Goal: Task Accomplishment & Management: Use online tool/utility

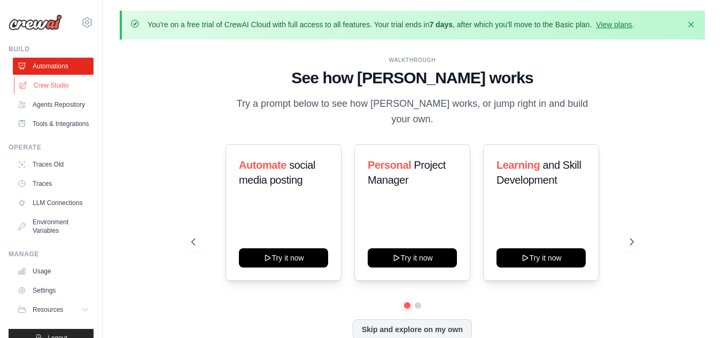
click at [47, 91] on link "Crew Studio" at bounding box center [54, 85] width 81 height 17
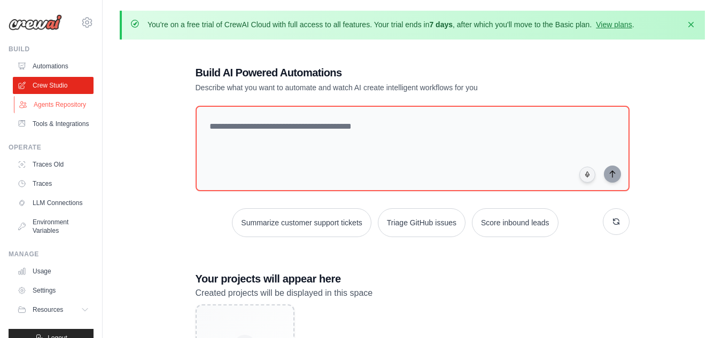
click at [58, 111] on link "Agents Repository" at bounding box center [54, 104] width 81 height 17
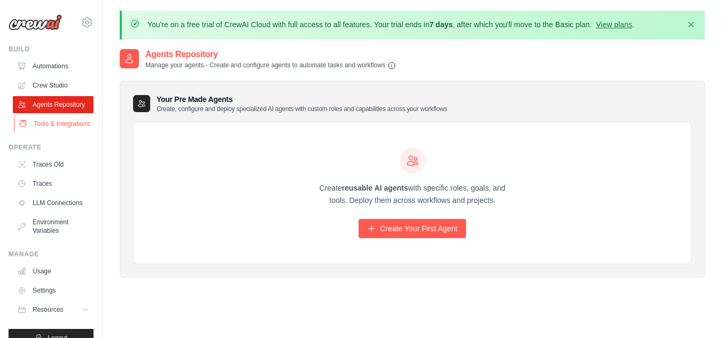
click at [67, 133] on link "Tools & Integrations" at bounding box center [54, 124] width 81 height 17
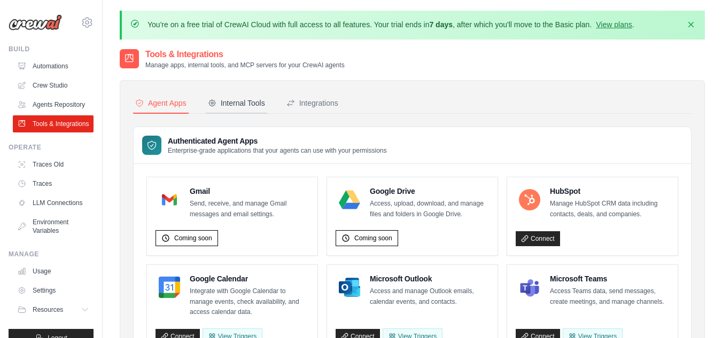
click at [227, 101] on div "Internal Tools" at bounding box center [236, 103] width 57 height 11
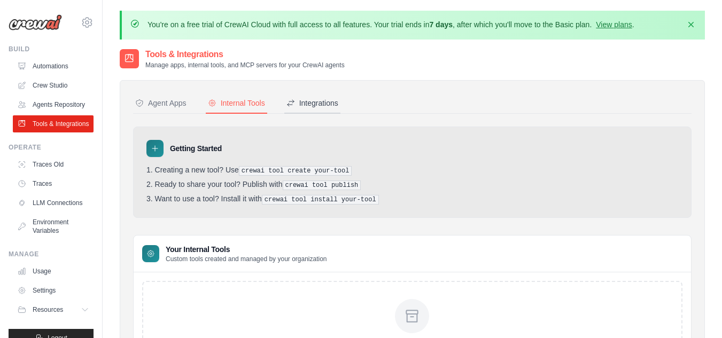
click at [324, 102] on div "Integrations" at bounding box center [313, 103] width 52 height 11
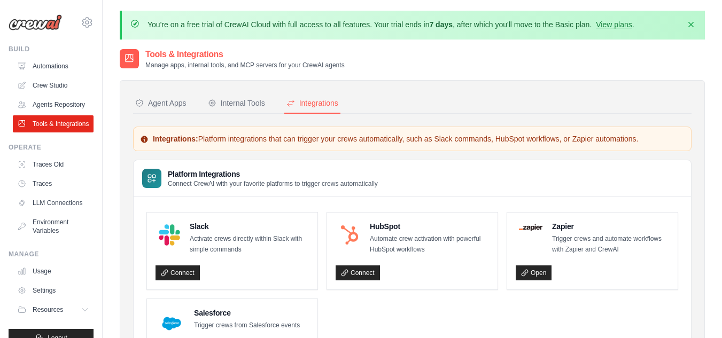
scroll to position [94, 0]
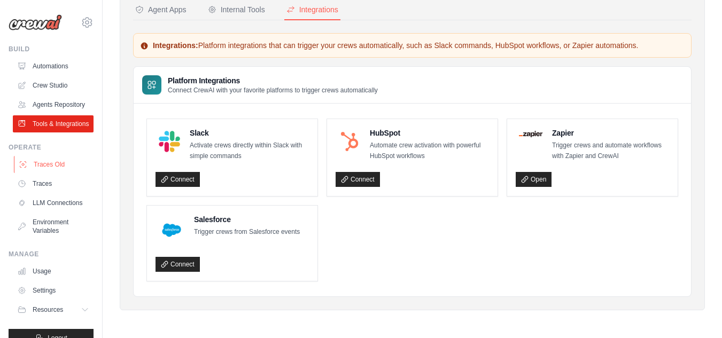
click at [50, 173] on link "Traces Old" at bounding box center [54, 164] width 81 height 17
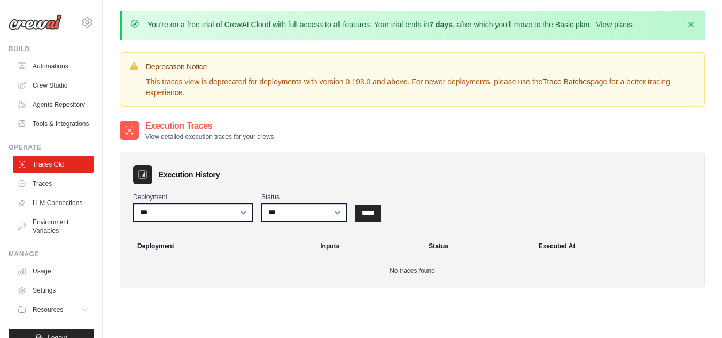
scroll to position [130, 0]
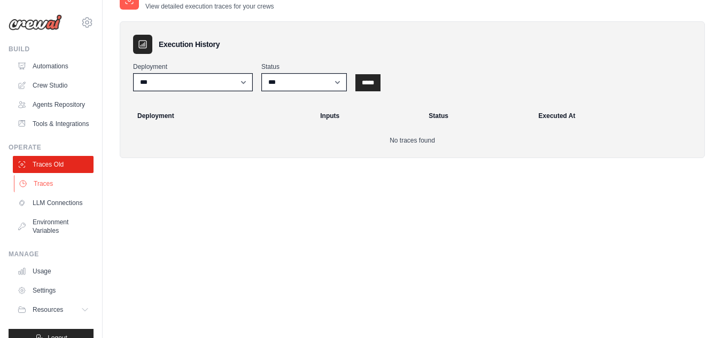
click at [56, 193] on link "Traces" at bounding box center [54, 183] width 81 height 17
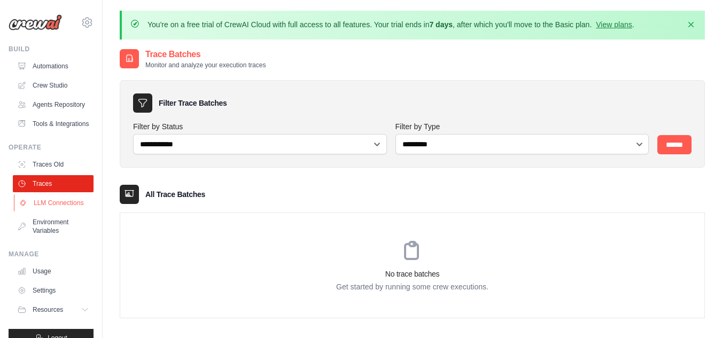
click at [63, 212] on link "LLM Connections" at bounding box center [54, 203] width 81 height 17
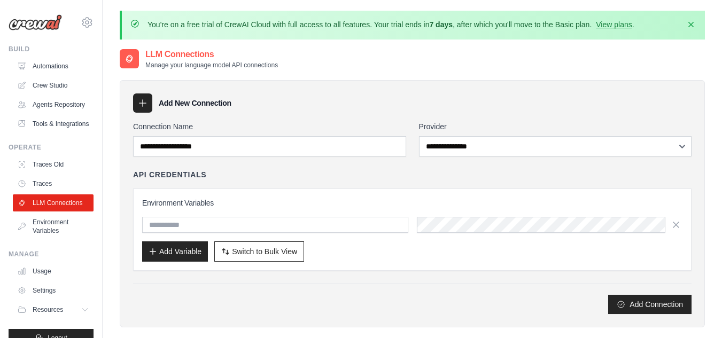
scroll to position [113, 0]
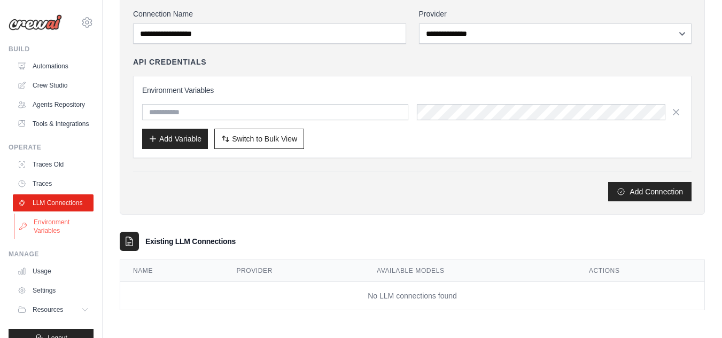
click at [58, 240] on link "Environment Variables" at bounding box center [54, 227] width 81 height 26
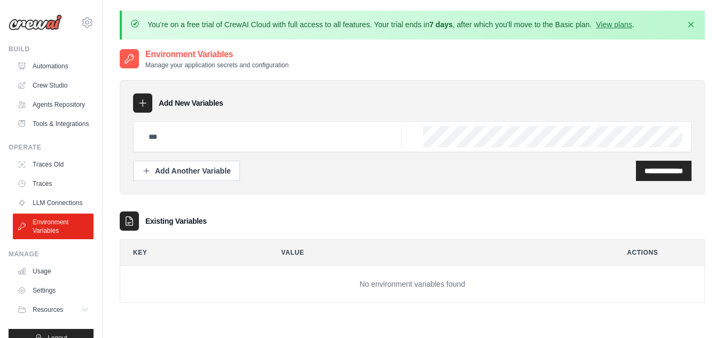
scroll to position [43, 0]
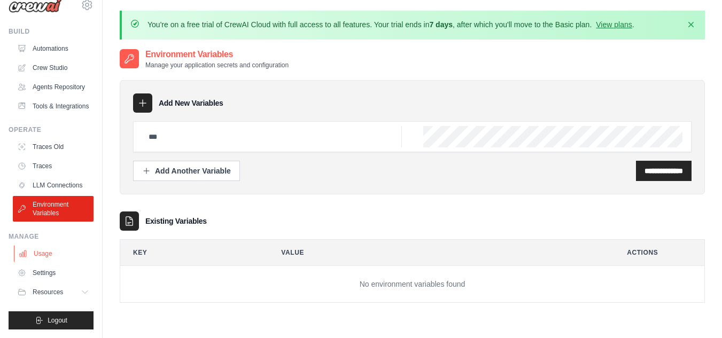
click at [49, 252] on link "Usage" at bounding box center [54, 253] width 81 height 17
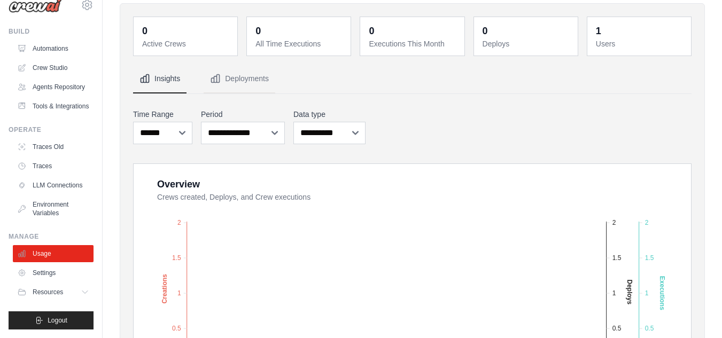
scroll to position [78, 0]
click at [64, 289] on span "Resources" at bounding box center [49, 292] width 30 height 9
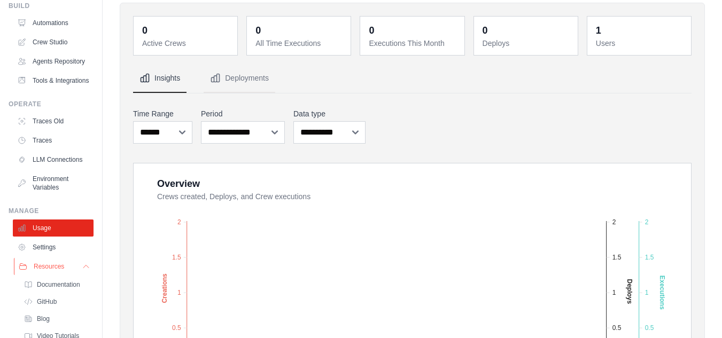
scroll to position [112, 0]
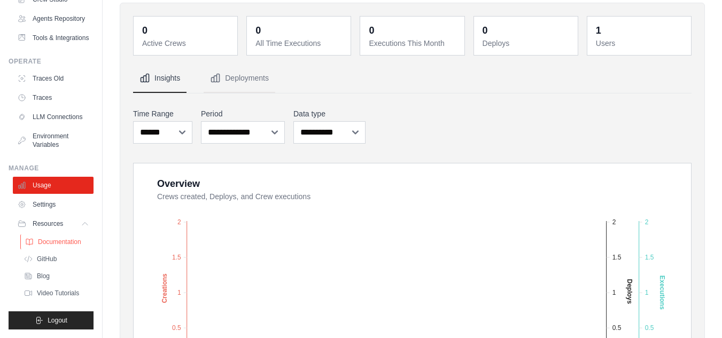
click at [58, 243] on span "Documentation" at bounding box center [59, 242] width 43 height 9
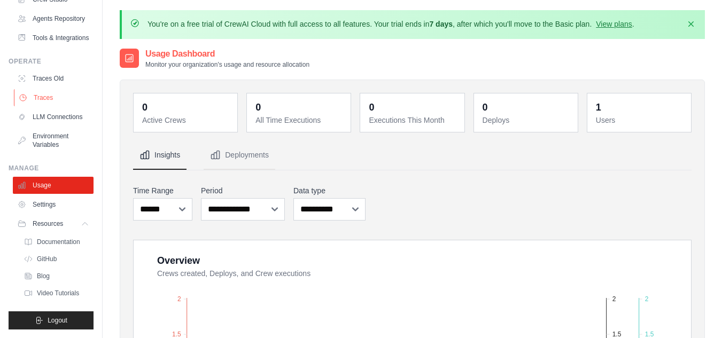
scroll to position [0, 0]
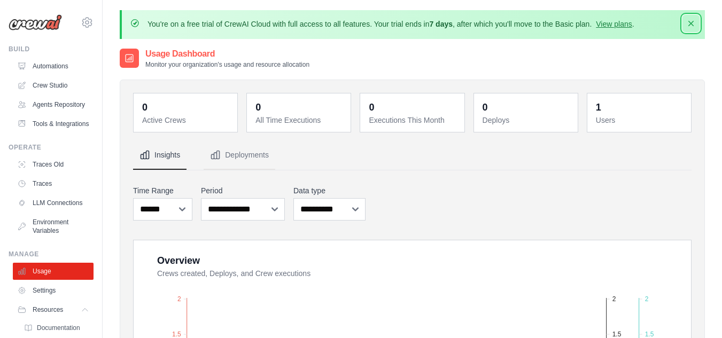
click at [692, 26] on icon "button" at bounding box center [691, 23] width 11 height 11
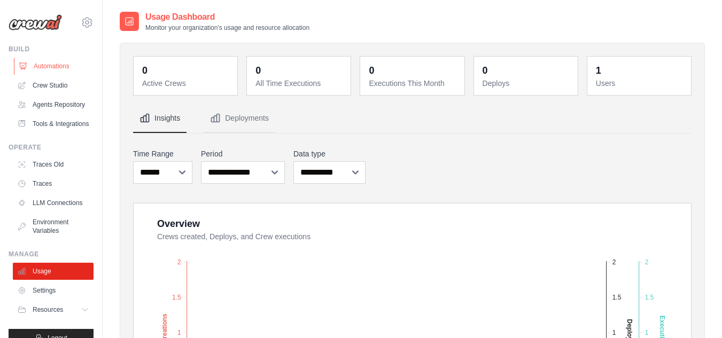
click at [42, 62] on link "Automations" at bounding box center [54, 66] width 81 height 17
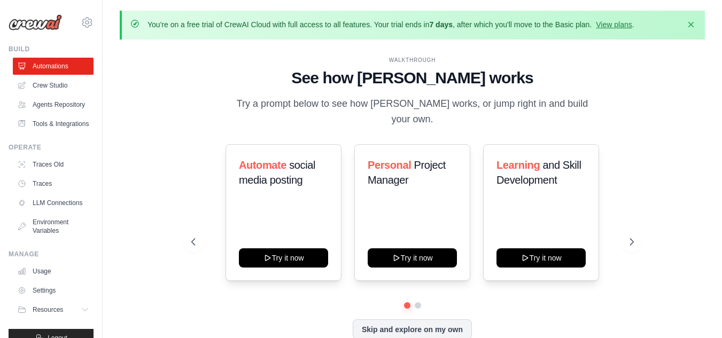
click at [63, 66] on link "Automations" at bounding box center [53, 66] width 81 height 17
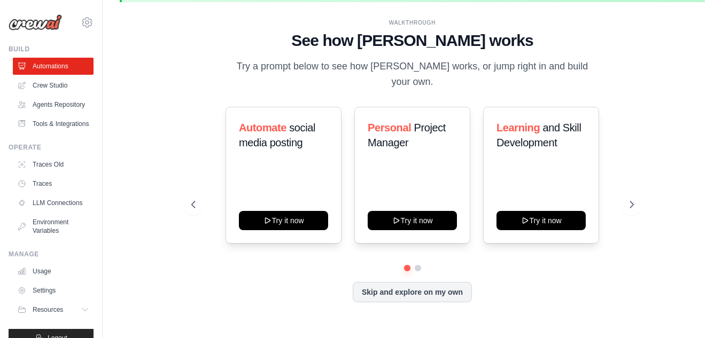
click at [209, 196] on div "Automate social media posting Try it now Personal Project Manager Try it now Le…" at bounding box center [412, 175] width 443 height 137
click at [194, 199] on icon at bounding box center [192, 204] width 11 height 11
click at [36, 83] on link "Crew Studio" at bounding box center [54, 85] width 81 height 17
click at [59, 113] on link "Agents Repository" at bounding box center [54, 104] width 81 height 17
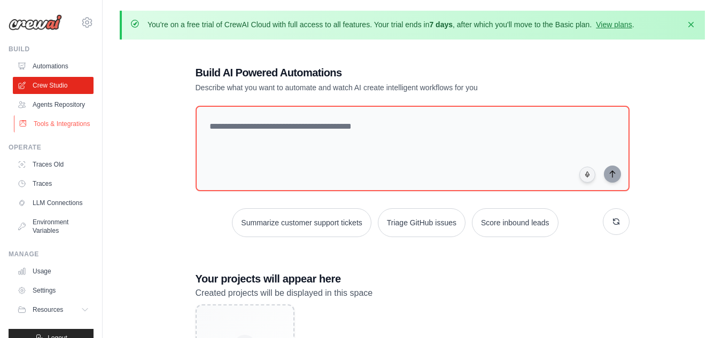
click at [50, 133] on link "Tools & Integrations" at bounding box center [54, 124] width 81 height 17
click at [52, 68] on link "Automations" at bounding box center [54, 66] width 81 height 17
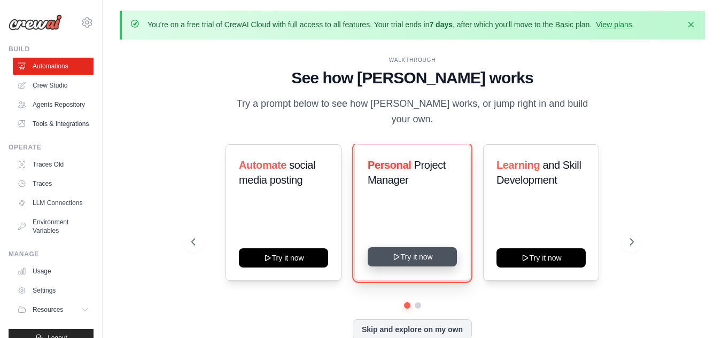
click at [396, 253] on icon at bounding box center [396, 257] width 9 height 9
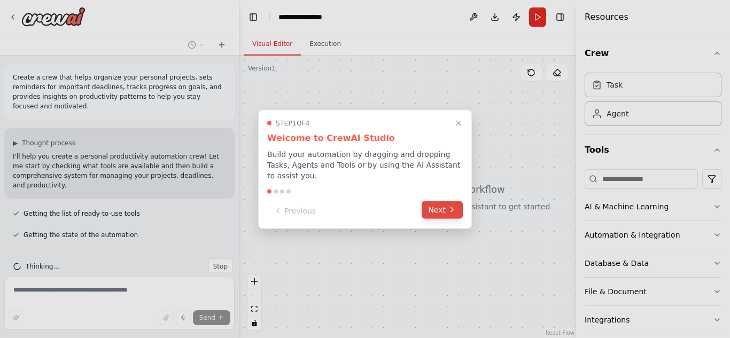
click at [440, 201] on button "Next" at bounding box center [442, 210] width 41 height 18
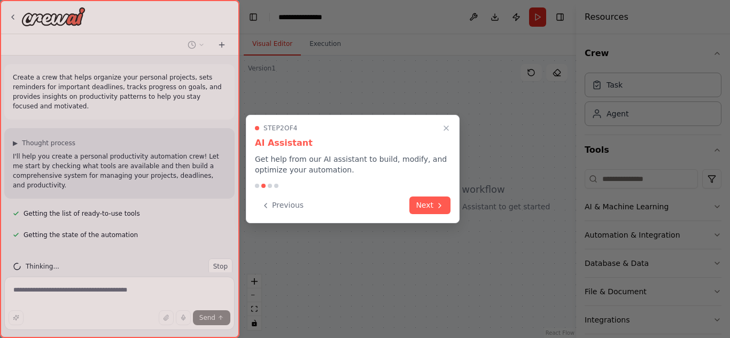
click at [440, 201] on button "Next" at bounding box center [430, 206] width 41 height 18
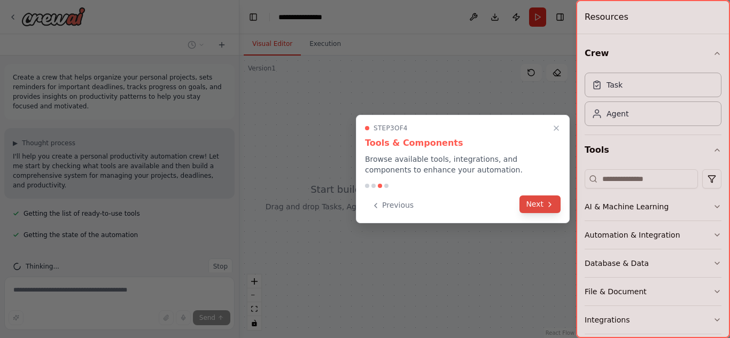
click at [530, 210] on button "Next" at bounding box center [540, 205] width 41 height 18
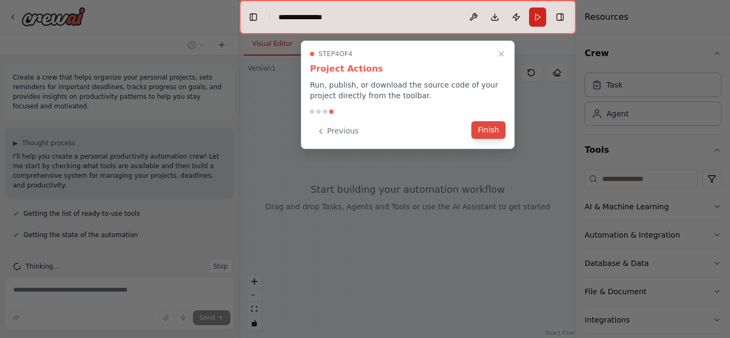
click at [488, 134] on button "Finish" at bounding box center [489, 130] width 34 height 18
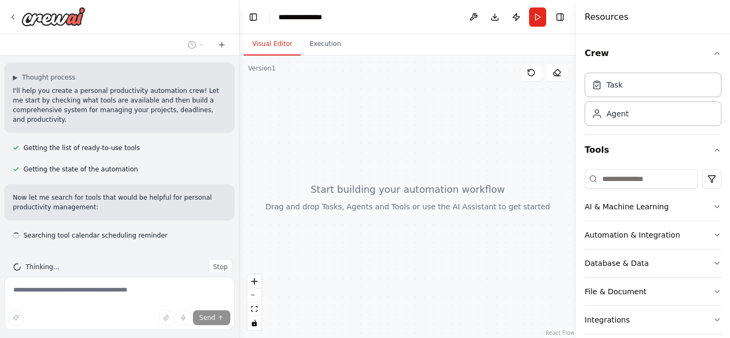
scroll to position [98, 0]
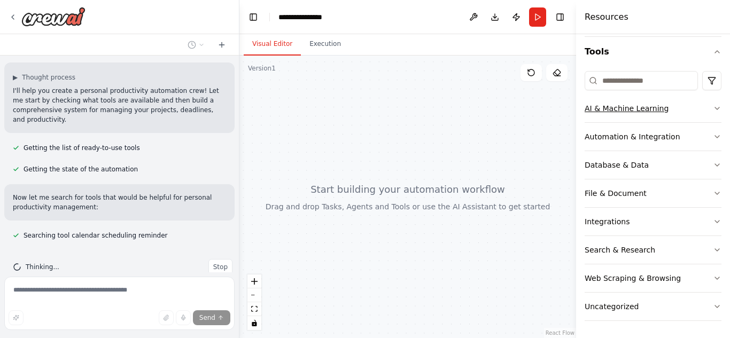
click at [672, 105] on button "AI & Machine Learning" at bounding box center [653, 109] width 137 height 28
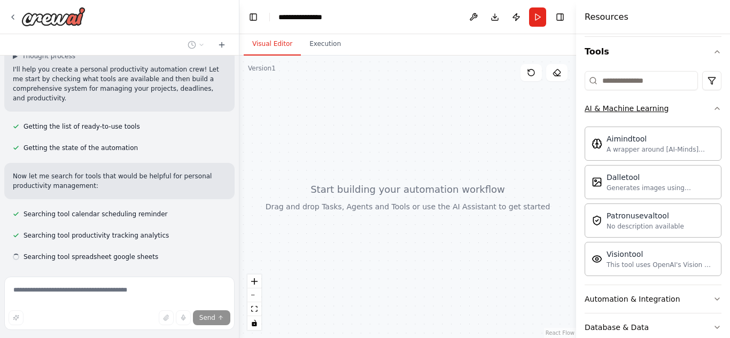
scroll to position [109, 0]
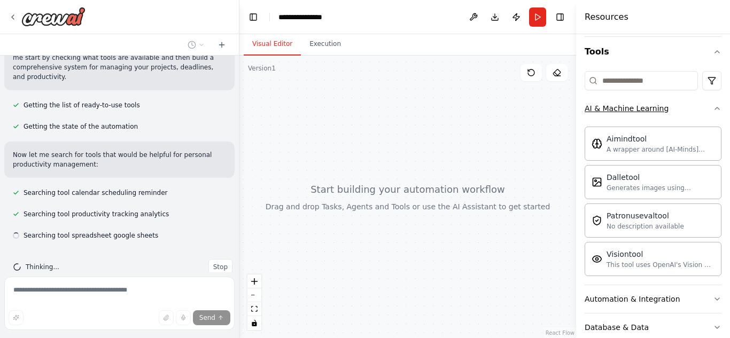
click at [672, 105] on button "AI & Machine Learning" at bounding box center [653, 109] width 137 height 28
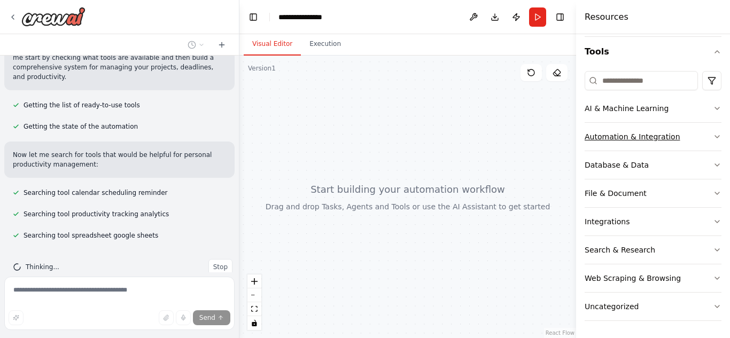
click at [674, 137] on button "Automation & Integration" at bounding box center [653, 137] width 137 height 28
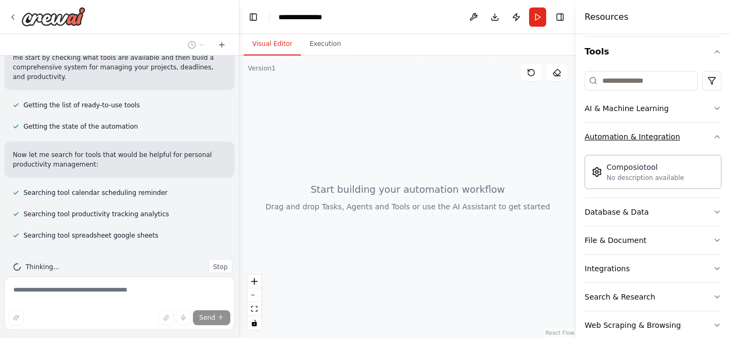
click at [674, 137] on button "Automation & Integration" at bounding box center [653, 137] width 137 height 28
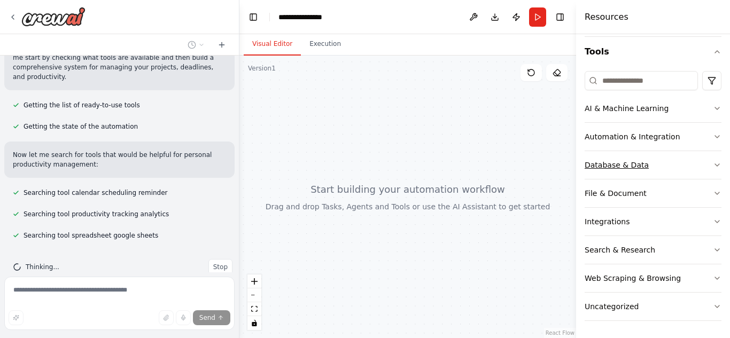
click at [677, 162] on button "Database & Data" at bounding box center [653, 165] width 137 height 28
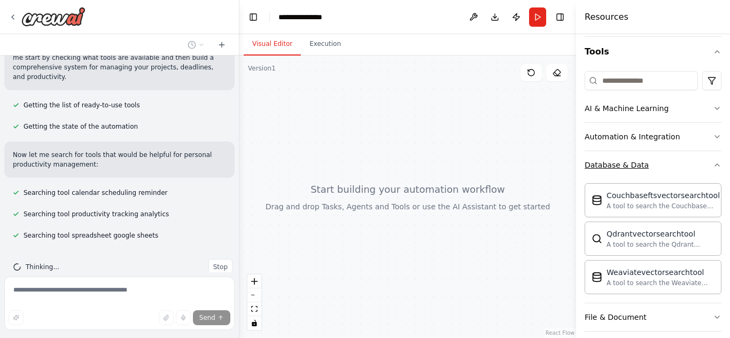
click at [677, 162] on button "Database & Data" at bounding box center [653, 165] width 137 height 28
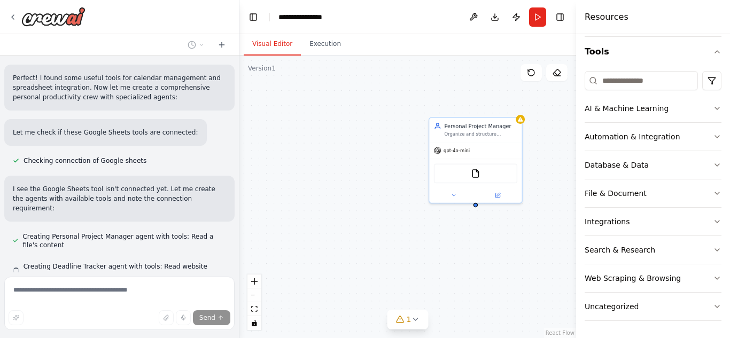
scroll to position [316, 0]
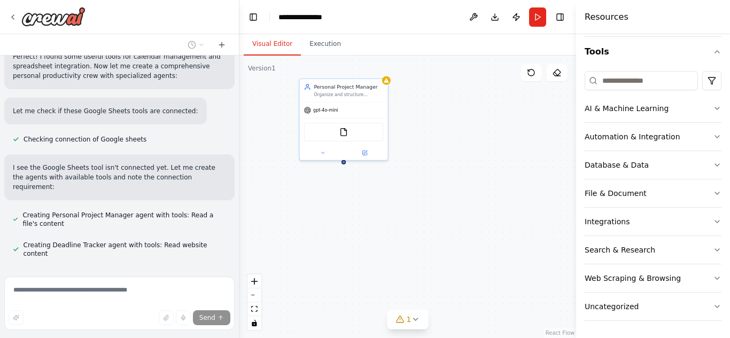
drag, startPoint x: 489, startPoint y: 258, endPoint x: 356, endPoint y: 212, distance: 140.4
click at [356, 212] on div "Personal Project Manager Organize and structure personal projects by creating d…" at bounding box center [408, 197] width 337 height 283
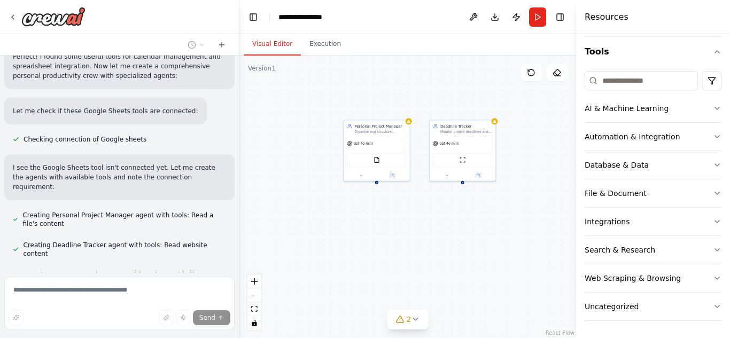
scroll to position [337, 0]
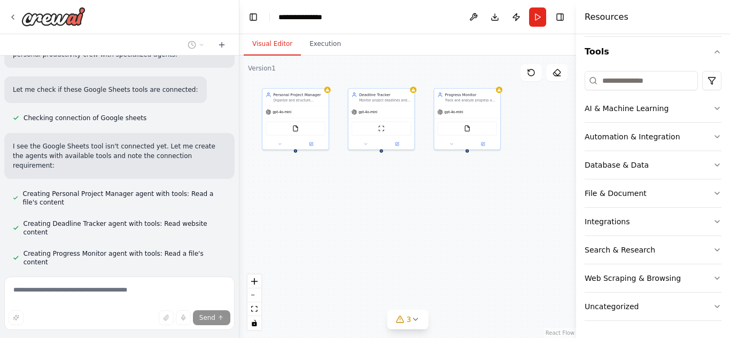
drag, startPoint x: 475, startPoint y: 245, endPoint x: 394, endPoint y: 213, distance: 87.4
click at [394, 213] on div "Personal Project Manager Organize and structure personal projects by creating d…" at bounding box center [408, 197] width 337 height 283
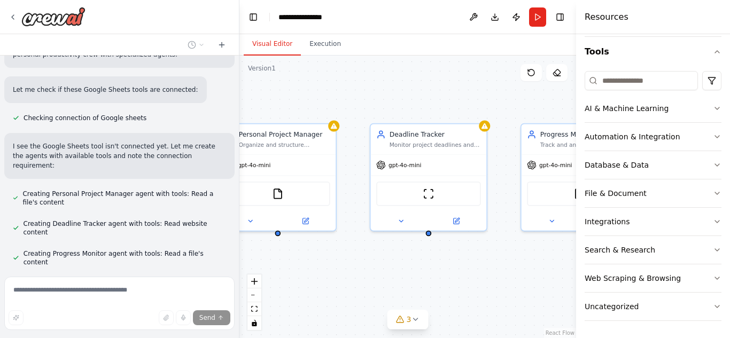
drag, startPoint x: 474, startPoint y: 148, endPoint x: 531, endPoint y: 278, distance: 141.8
click at [531, 278] on div "Personal Project Manager Organize and structure personal projects by creating d…" at bounding box center [408, 197] width 337 height 283
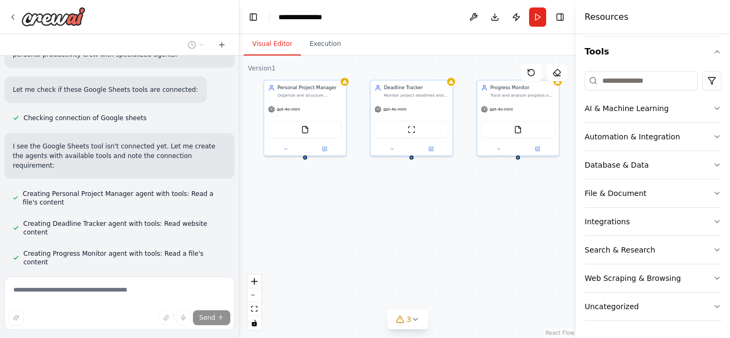
scroll to position [367, 0]
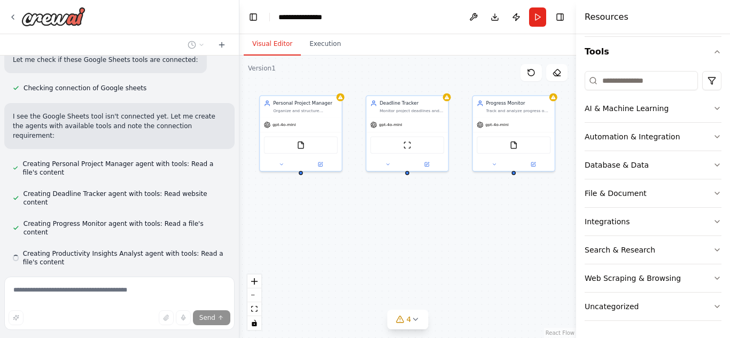
drag, startPoint x: 531, startPoint y: 278, endPoint x: 480, endPoint y: 204, distance: 89.5
click at [480, 204] on div "Personal Project Manager Organize and structure personal projects by creating d…" at bounding box center [408, 197] width 337 height 283
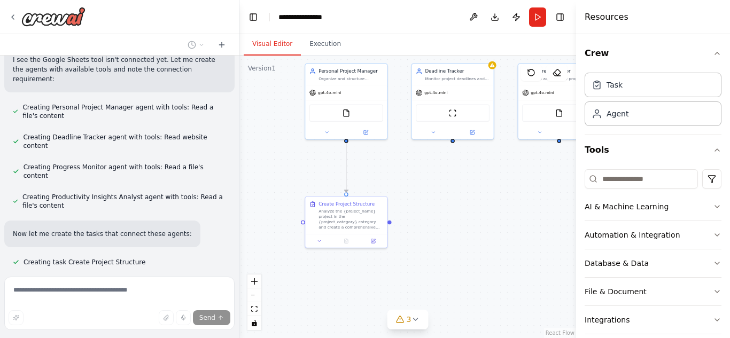
scroll to position [445, 0]
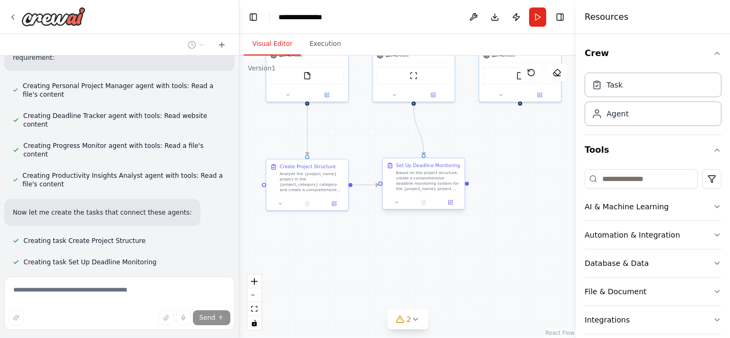
drag, startPoint x: 418, startPoint y: 232, endPoint x: 424, endPoint y: 162, distance: 70.3
click at [424, 162] on div ".deletable-edge-delete-btn { width: 20px; height: 20px; border: 0px solid #ffff…" at bounding box center [408, 197] width 337 height 283
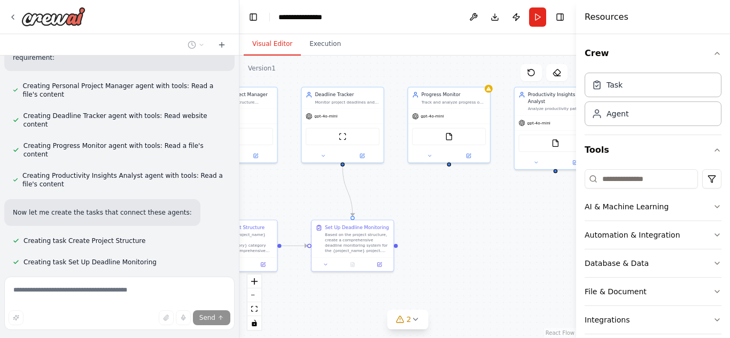
drag, startPoint x: 508, startPoint y: 260, endPoint x: 437, endPoint y: 321, distance: 93.6
click at [437, 321] on div ".deletable-edge-delete-btn { width: 20px; height: 20px; border: 0px solid #ffff…" at bounding box center [408, 197] width 337 height 283
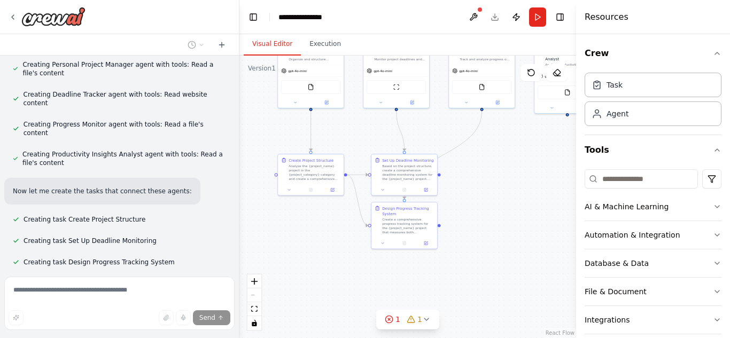
drag, startPoint x: 472, startPoint y: 268, endPoint x: 501, endPoint y: 193, distance: 80.5
click at [501, 193] on div ".deletable-edge-delete-btn { width: 20px; height: 20px; border: 0px solid #ffff…" at bounding box center [408, 197] width 337 height 283
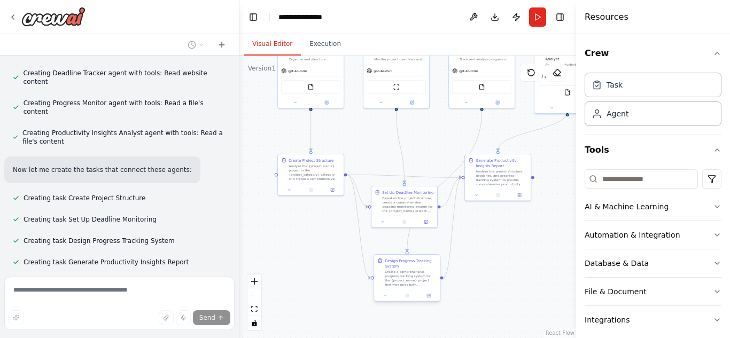
drag, startPoint x: 406, startPoint y: 236, endPoint x: 411, endPoint y: 291, distance: 55.8
click at [411, 291] on div "Design Progress Tracking System Create a comprehensive progress tracking system…" at bounding box center [407, 279] width 67 height 48
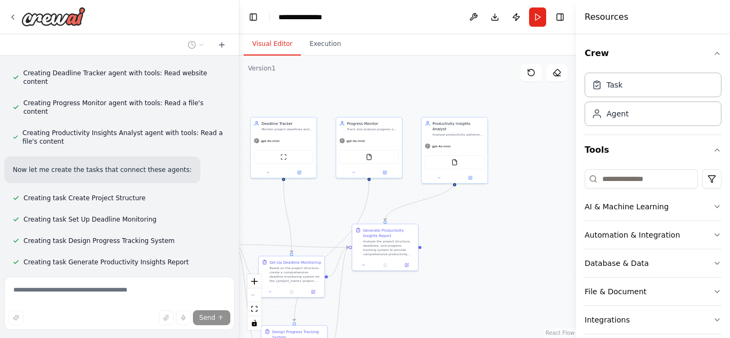
drag, startPoint x: 528, startPoint y: 227, endPoint x: 422, endPoint y: 305, distance: 131.4
click at [422, 305] on div ".deletable-edge-delete-btn { width: 20px; height: 20px; border: 0px solid #ffff…" at bounding box center [408, 197] width 337 height 283
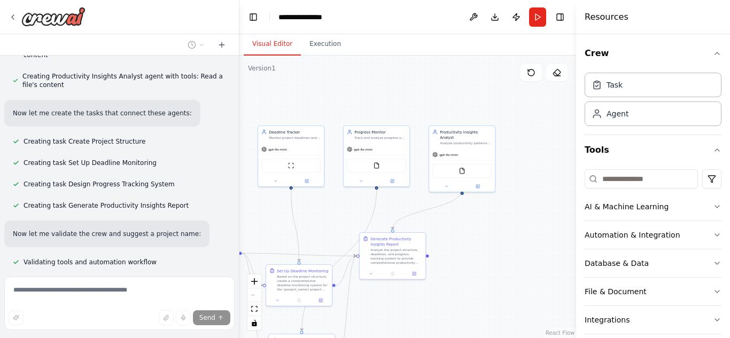
scroll to position [566, 0]
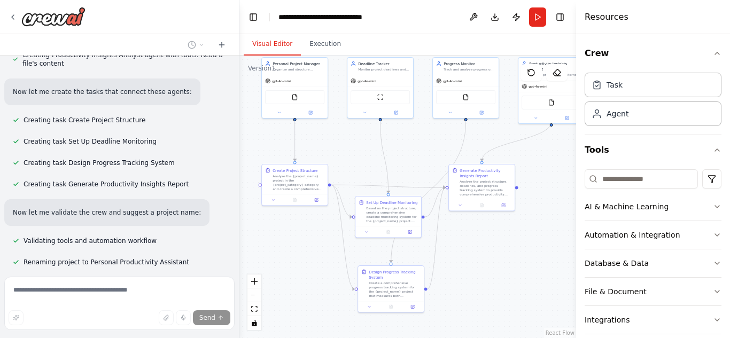
drag, startPoint x: 464, startPoint y: 279, endPoint x: 549, endPoint y: 219, distance: 104.1
click at [549, 219] on div ".deletable-edge-delete-btn { width: 20px; height: 20px; border: 0px solid #ffff…" at bounding box center [408, 197] width 337 height 283
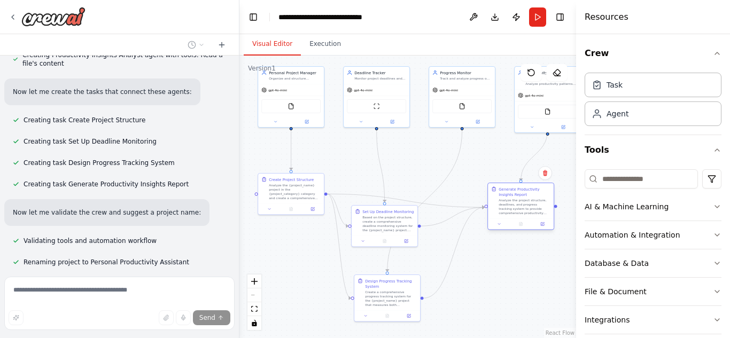
drag, startPoint x: 491, startPoint y: 208, endPoint x: 533, endPoint y: 217, distance: 43.2
click at [533, 217] on div "Generate Productivity Insights Report Analyze the project structure, deadlines,…" at bounding box center [521, 207] width 67 height 48
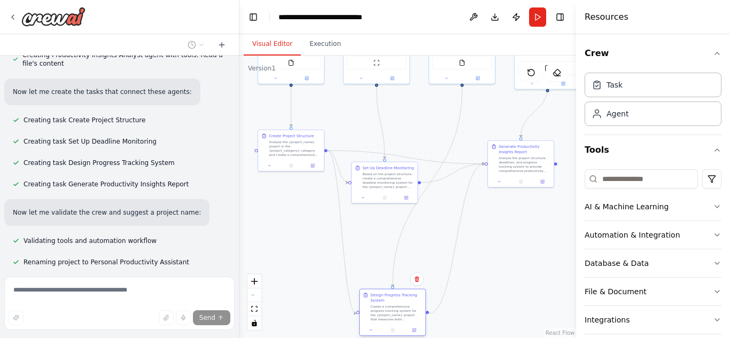
click at [386, 337] on div "Design Progress Tracking System Create a comprehensive progress tracking system…" at bounding box center [392, 313] width 67 height 48
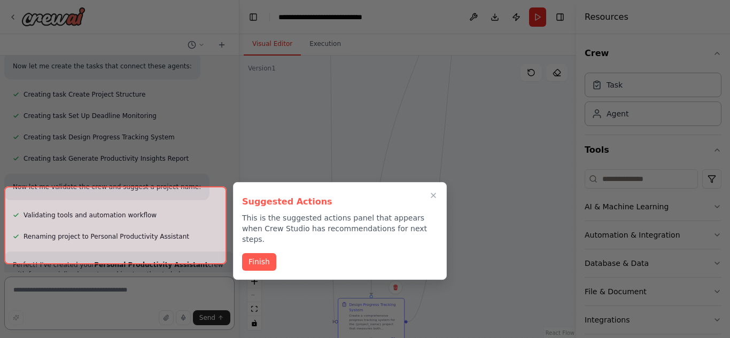
scroll to position [704, 0]
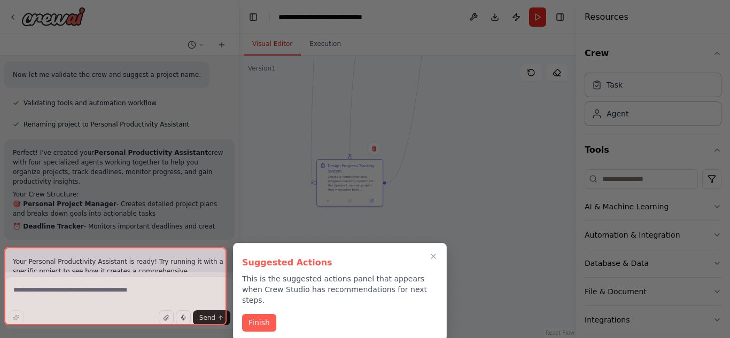
click at [343, 193] on div "Create a crew that helps organize your personal projects, sets reminders for im…" at bounding box center [365, 169] width 730 height 338
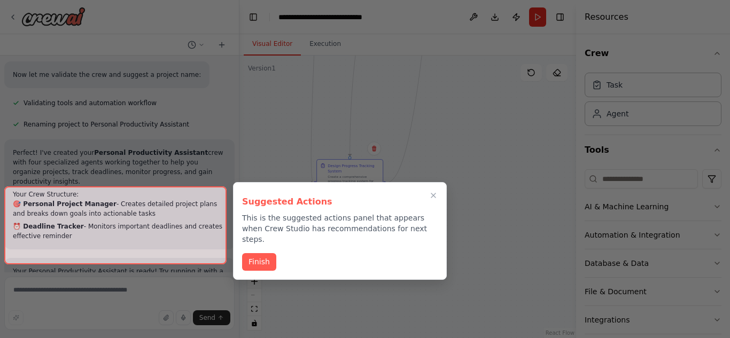
scroll to position [775, 0]
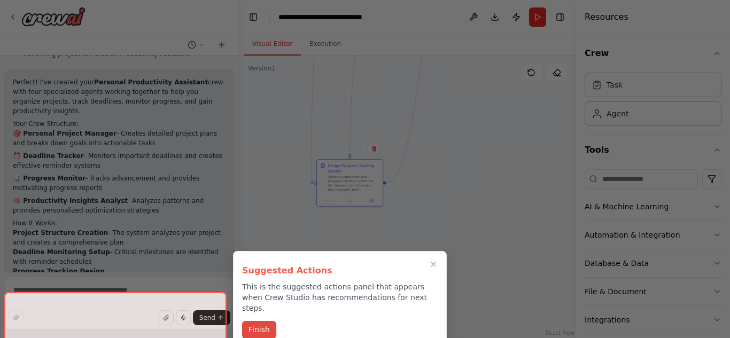
click at [264, 321] on button "Finish" at bounding box center [259, 330] width 34 height 18
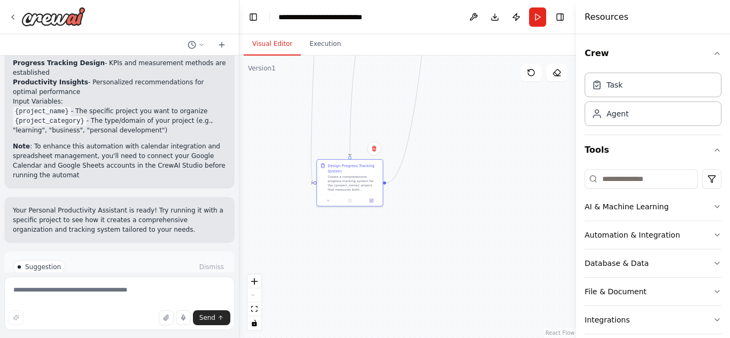
scroll to position [993, 0]
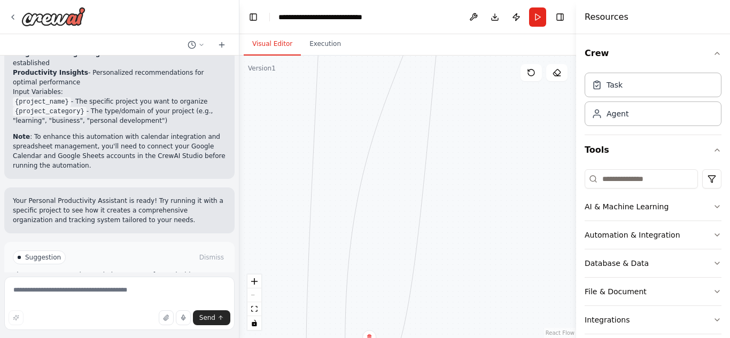
drag, startPoint x: 490, startPoint y: 108, endPoint x: 487, endPoint y: 304, distance: 195.7
click at [487, 304] on div ".deletable-edge-delete-btn { width: 20px; height: 20px; border: 0px solid #ffff…" at bounding box center [408, 197] width 337 height 283
drag, startPoint x: 488, startPoint y: 142, endPoint x: 503, endPoint y: 308, distance: 167.0
click at [503, 308] on div ".deletable-edge-delete-btn { width: 20px; height: 20px; border: 0px solid #ffff…" at bounding box center [408, 197] width 337 height 283
drag, startPoint x: 499, startPoint y: 196, endPoint x: 509, endPoint y: -39, distance: 235.5
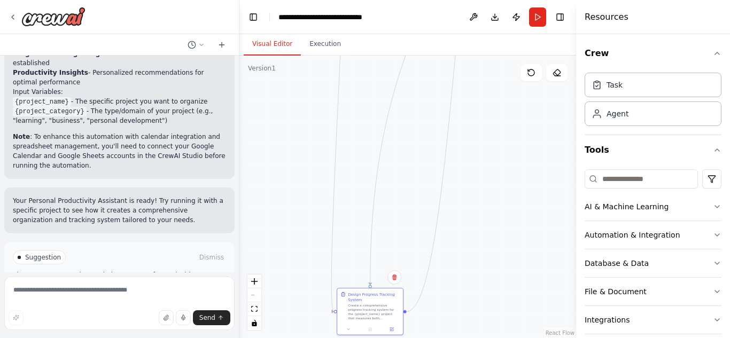
click at [509, 0] on html "Create a crew that helps organize your personal projects, sets reminders for im…" at bounding box center [365, 169] width 730 height 338
drag, startPoint x: 366, startPoint y: 314, endPoint x: 421, endPoint y: 71, distance: 249.3
click at [421, 71] on div "Create a comprehensive progress tracking system for the {project_name} project …" at bounding box center [428, 75] width 52 height 17
click at [421, 71] on div "Create a comprehensive progress tracking system for the {project_name} project …" at bounding box center [428, 74] width 52 height 17
drag, startPoint x: 518, startPoint y: 116, endPoint x: 482, endPoint y: 327, distance: 214.2
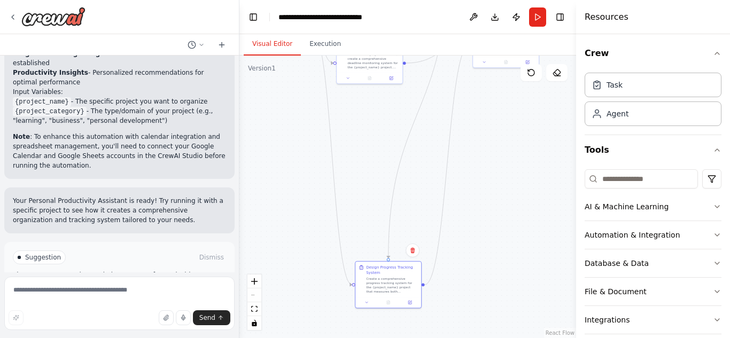
click at [482, 327] on div ".deletable-edge-delete-btn { width: 20px; height: 20px; border: 0px solid #ffff…" at bounding box center [408, 197] width 337 height 283
drag, startPoint x: 398, startPoint y: 287, endPoint x: 429, endPoint y: 143, distance: 147.3
click at [429, 143] on div "Create a comprehensive progress tracking system for the {project_name} project …" at bounding box center [419, 146] width 52 height 17
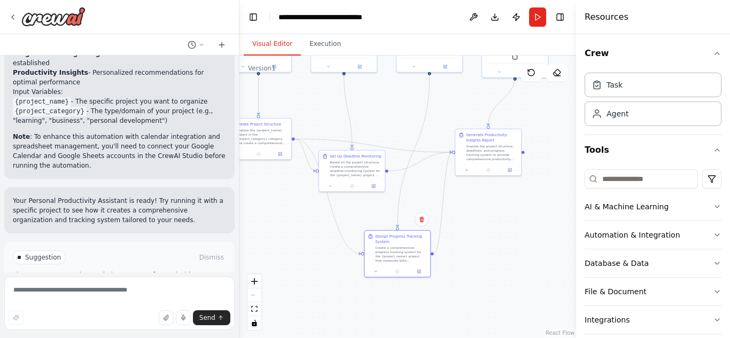
drag, startPoint x: 521, startPoint y: 150, endPoint x: 503, endPoint y: 257, distance: 107.9
click at [503, 257] on div ".deletable-edge-delete-btn { width: 20px; height: 20px; border: 0px solid #ffff…" at bounding box center [408, 197] width 337 height 283
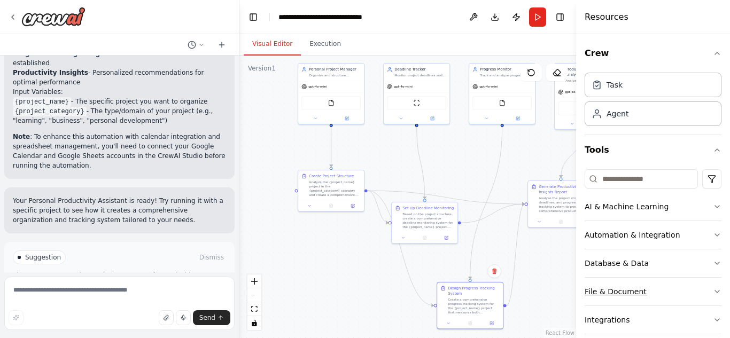
drag, startPoint x: 530, startPoint y: 230, endPoint x: 603, endPoint y: 287, distance: 92.6
click at [603, 287] on div "Create a crew that helps organize your personal projects, sets reminders for im…" at bounding box center [365, 169] width 730 height 338
click at [166, 295] on button "Run Automation" at bounding box center [119, 303] width 213 height 17
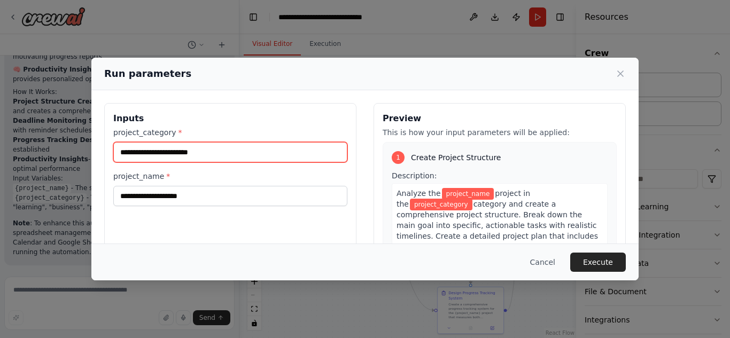
click at [260, 147] on input "project_category *" at bounding box center [230, 152] width 234 height 20
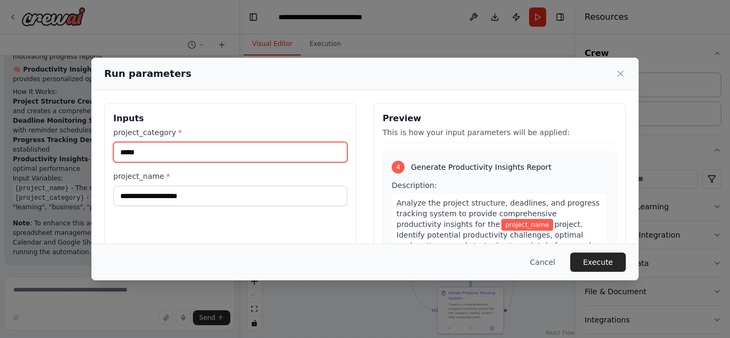
scroll to position [667, 0]
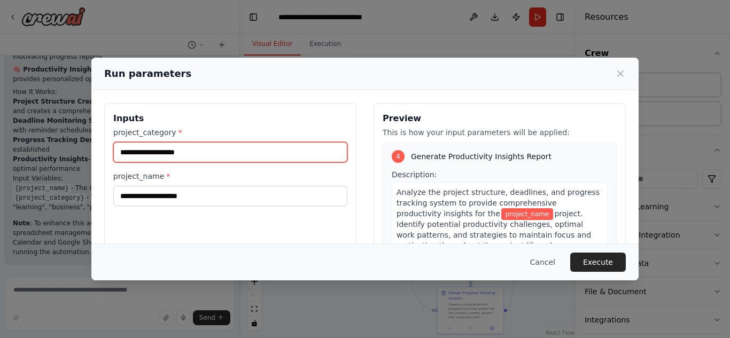
type input "**********"
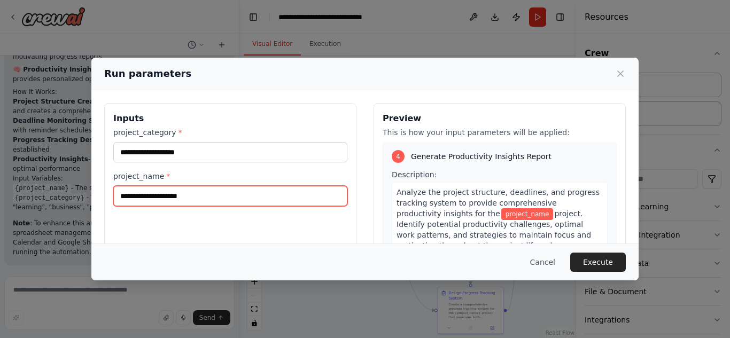
click at [230, 202] on input "project_name *" at bounding box center [230, 196] width 234 height 20
type input "*********"
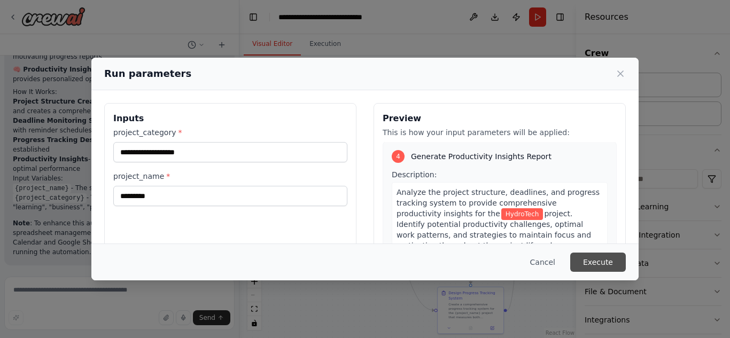
click at [579, 262] on button "Execute" at bounding box center [599, 262] width 56 height 19
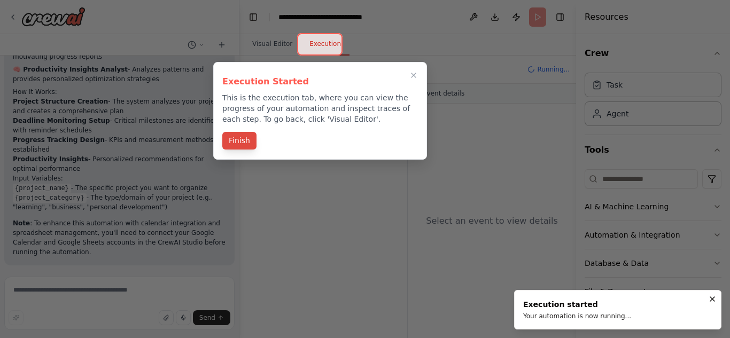
click at [243, 148] on button "Finish" at bounding box center [239, 141] width 34 height 18
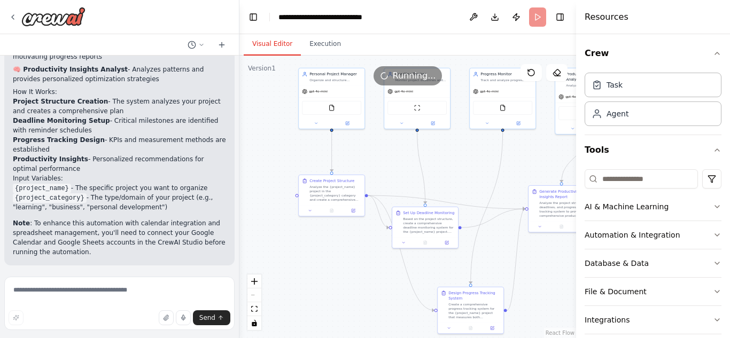
click at [273, 47] on button "Visual Editor" at bounding box center [272, 44] width 57 height 22
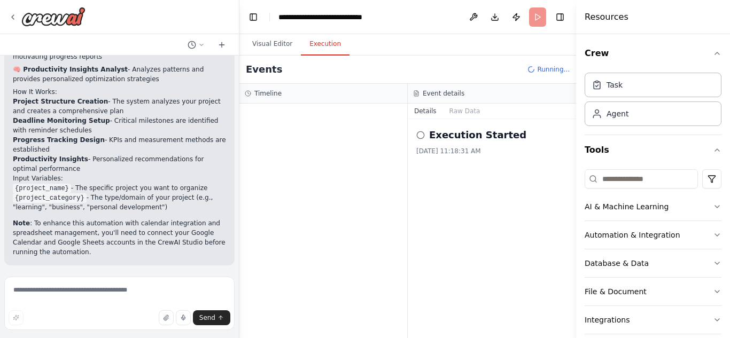
click at [320, 45] on button "Execution" at bounding box center [325, 44] width 49 height 22
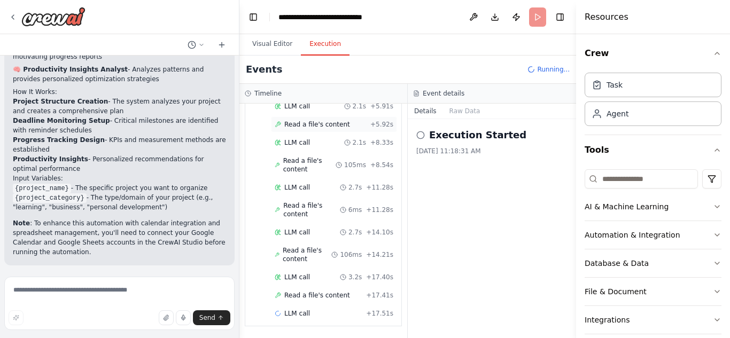
scroll to position [153, 0]
click at [472, 111] on button "Raw Data" at bounding box center [465, 111] width 44 height 15
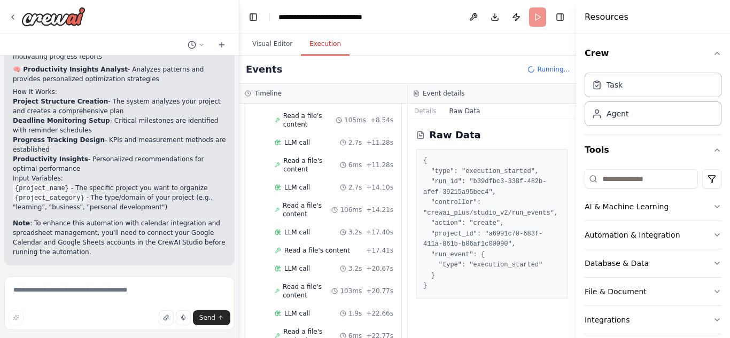
scroll to position [243, 0]
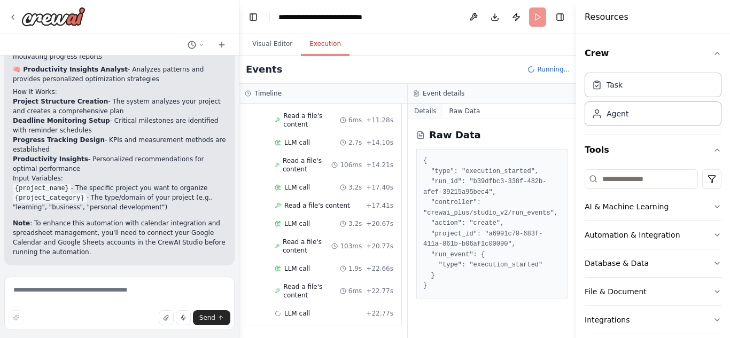
click at [421, 114] on button "Details" at bounding box center [425, 111] width 35 height 15
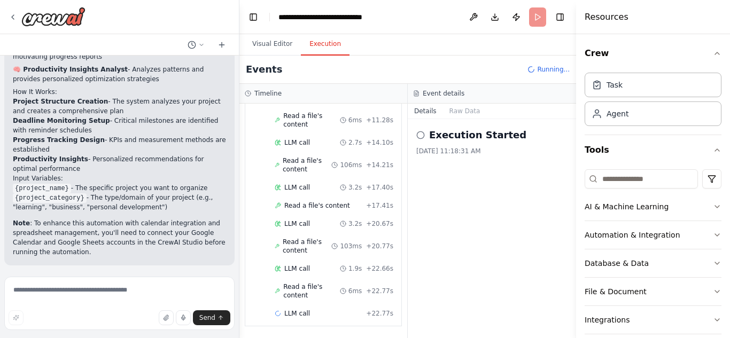
scroll to position [288, 0]
click at [271, 42] on button "Visual Editor" at bounding box center [272, 44] width 57 height 22
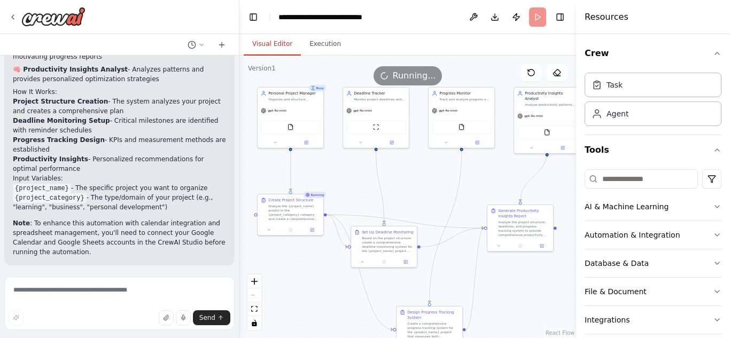
drag, startPoint x: 466, startPoint y: 166, endPoint x: 425, endPoint y: 185, distance: 45.2
click at [425, 185] on div ".deletable-edge-delete-btn { width: 20px; height: 20px; border: 0px solid #ffff…" at bounding box center [408, 197] width 337 height 283
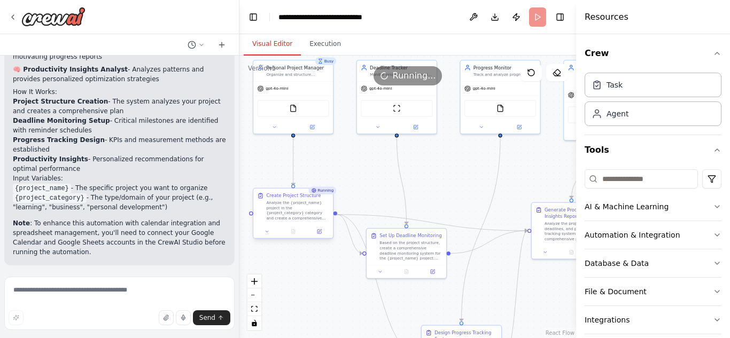
click at [302, 210] on div "Analyze the {project_name} project in the {project_category} category and creat…" at bounding box center [297, 211] width 63 height 21
click at [297, 85] on div "Running..." at bounding box center [408, 75] width 337 height 19
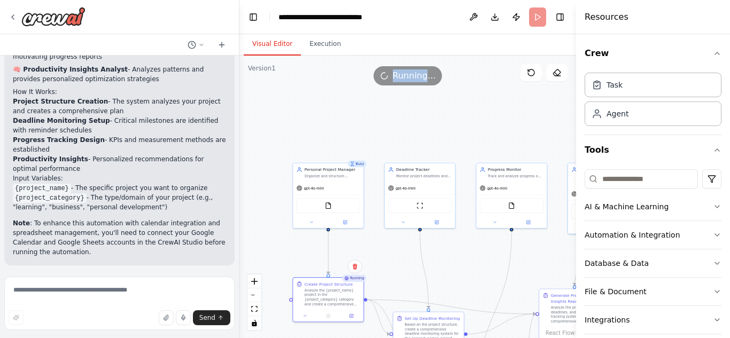
drag, startPoint x: 441, startPoint y: 198, endPoint x: 459, endPoint y: 286, distance: 89.6
click at [459, 286] on div ".deletable-edge-delete-btn { width: 20px; height: 20px; border: 0px solid #ffff…" at bounding box center [408, 197] width 337 height 283
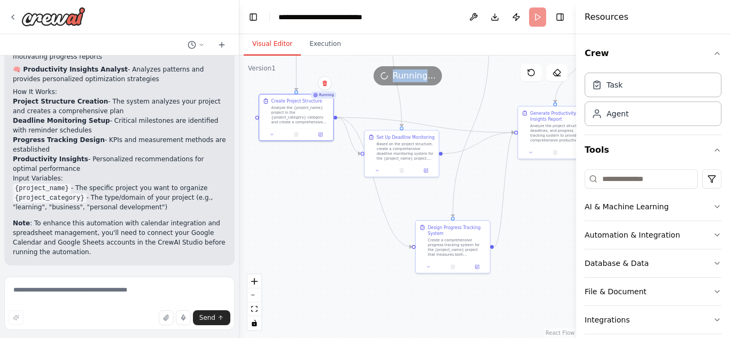
drag, startPoint x: 490, startPoint y: 257, endPoint x: 463, endPoint y: 70, distance: 189.7
click at [463, 70] on div "Version 1 Show Tools Hide Agents .deletable-edge-delete-btn { width: 20px; heig…" at bounding box center [408, 197] width 337 height 283
click at [353, 222] on div ".deletable-edge-delete-btn { width: 20px; height: 20px; border: 0px solid #ffff…" at bounding box center [408, 197] width 337 height 283
click at [423, 76] on span "Running..." at bounding box center [414, 76] width 43 height 13
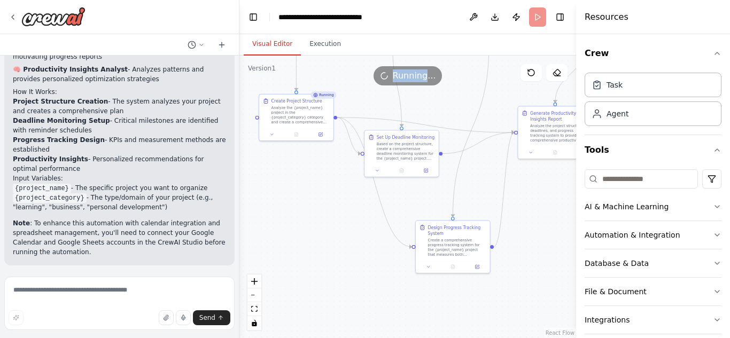
click at [423, 76] on span "Running..." at bounding box center [414, 76] width 43 height 13
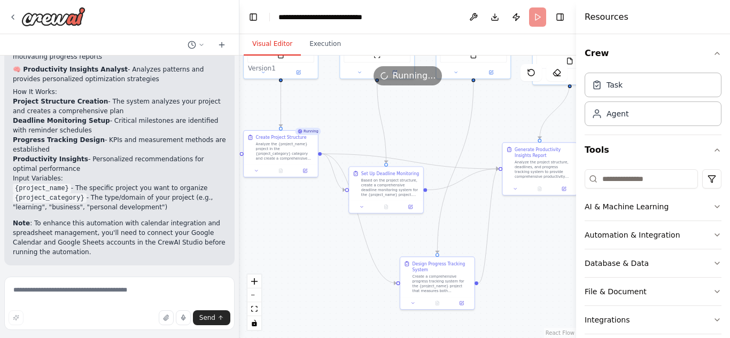
drag, startPoint x: 541, startPoint y: 197, endPoint x: 519, endPoint y: 241, distance: 49.5
click at [519, 241] on div ".deletable-edge-delete-btn { width: 20px; height: 20px; border: 0px solid #ffff…" at bounding box center [408, 197] width 337 height 283
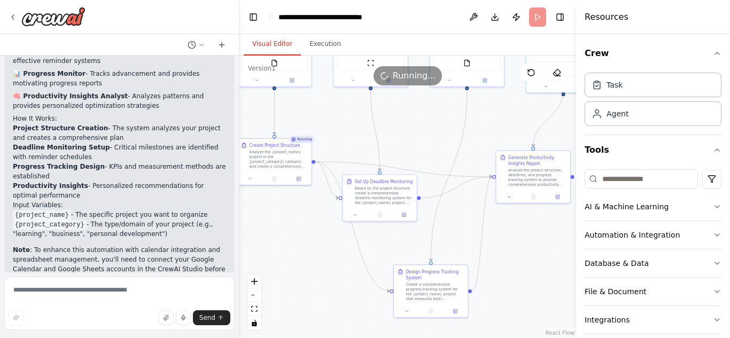
scroll to position [906, 0]
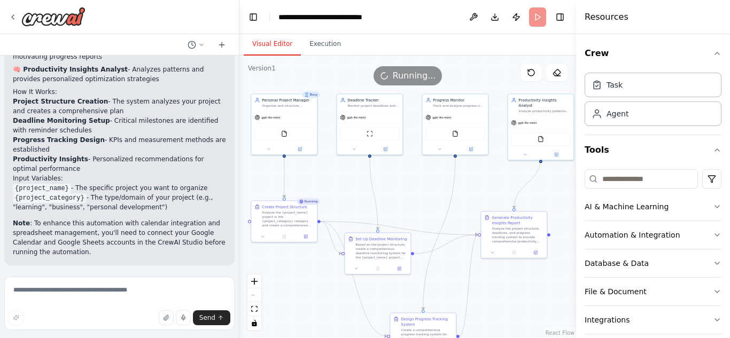
drag, startPoint x: 413, startPoint y: 133, endPoint x: 409, endPoint y: 193, distance: 60.0
click at [409, 193] on div ".deletable-edge-delete-btn { width: 20px; height: 20px; border: 0px solid #ffff…" at bounding box center [408, 197] width 337 height 283
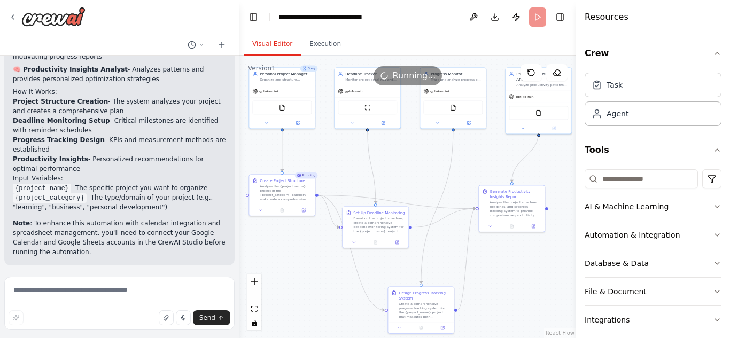
drag, startPoint x: 409, startPoint y: 193, endPoint x: 407, endPoint y: 166, distance: 26.3
click at [407, 166] on div ".deletable-edge-delete-btn { width: 20px; height: 20px; border: 0px solid #ffff…" at bounding box center [408, 197] width 337 height 283
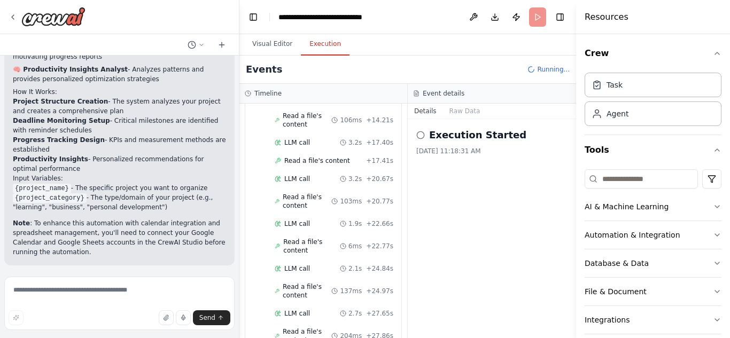
click at [332, 43] on button "Execution" at bounding box center [325, 44] width 49 height 22
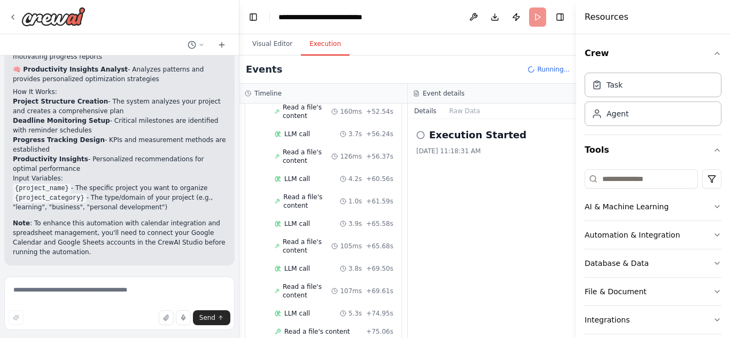
scroll to position [901, 0]
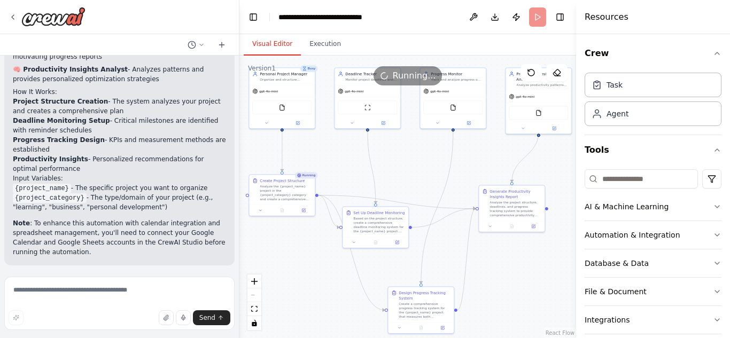
click at [261, 50] on button "Visual Editor" at bounding box center [272, 44] width 57 height 22
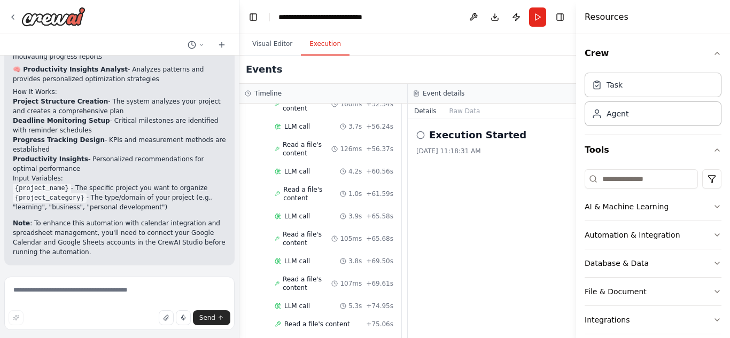
click at [329, 41] on button "Execution" at bounding box center [325, 44] width 49 height 22
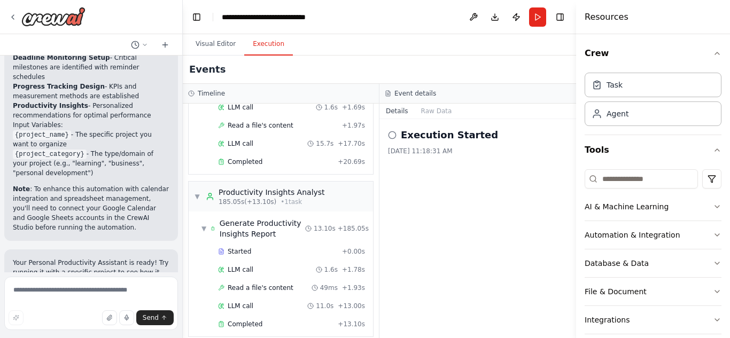
scroll to position [1066, 0]
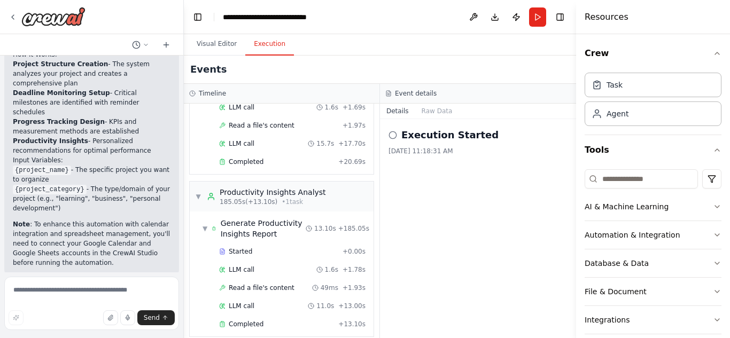
drag, startPoint x: 238, startPoint y: 104, endPoint x: 184, endPoint y: 115, distance: 55.2
click at [184, 115] on div "Create a crew that helps organize your personal projects, sets reminders for im…" at bounding box center [365, 169] width 730 height 338
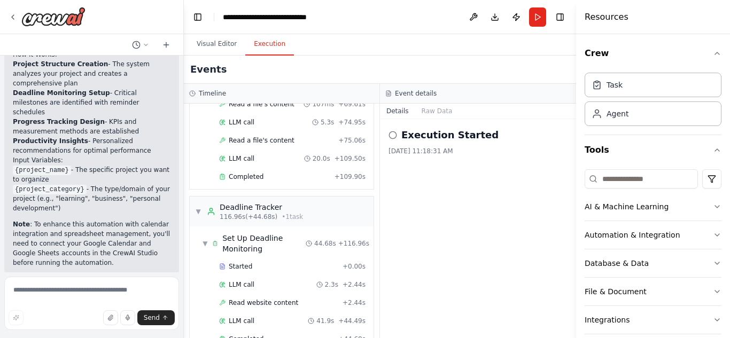
scroll to position [1288, 0]
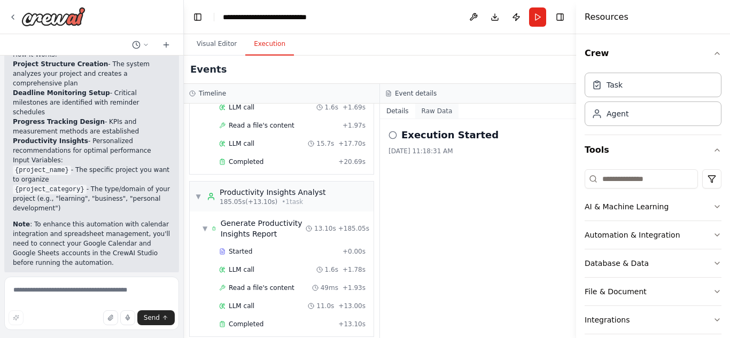
click at [432, 106] on button "Raw Data" at bounding box center [437, 111] width 44 height 15
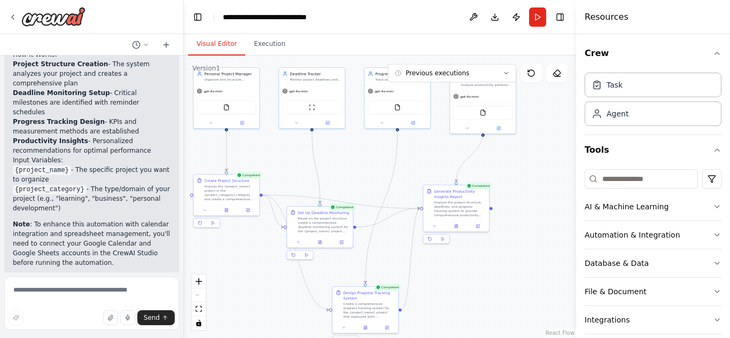
click at [219, 40] on button "Visual Editor" at bounding box center [216, 44] width 57 height 22
click at [481, 191] on div "Generate Productivity Insights Report" at bounding box center [460, 193] width 52 height 11
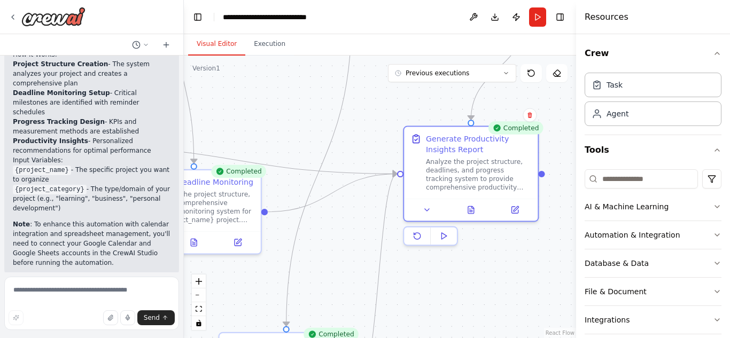
drag, startPoint x: 442, startPoint y: 242, endPoint x: 457, endPoint y: 323, distance: 82.0
click at [457, 323] on div ".deletable-edge-delete-btn { width: 20px; height: 20px; border: 0px solid #ffff…" at bounding box center [380, 197] width 393 height 283
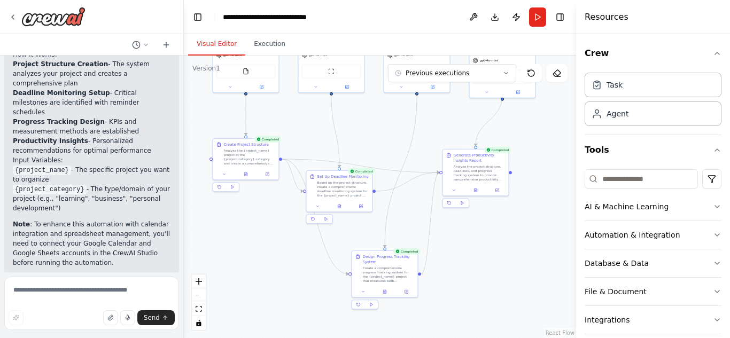
drag, startPoint x: 557, startPoint y: 288, endPoint x: 520, endPoint y: 231, distance: 68.4
click at [520, 231] on div ".deletable-edge-delete-btn { width: 20px; height: 20px; border: 0px solid #ffff…" at bounding box center [380, 197] width 393 height 283
click at [653, 266] on button "Database & Data" at bounding box center [653, 264] width 137 height 28
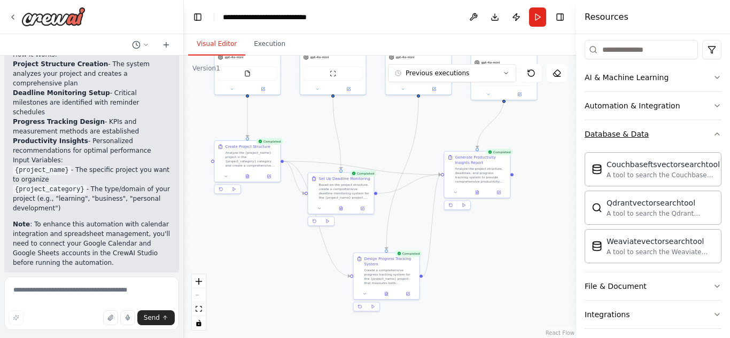
scroll to position [0, 0]
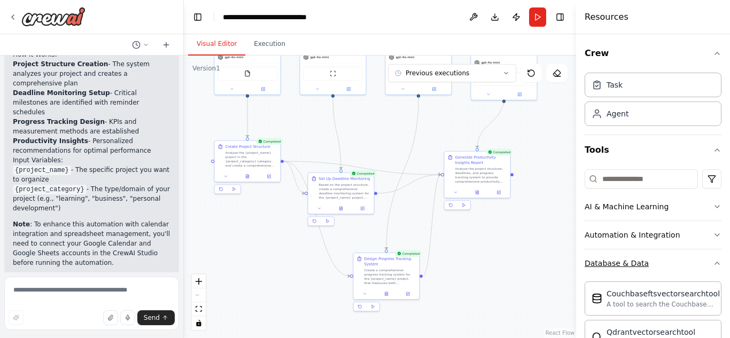
click at [671, 263] on button "Database & Data" at bounding box center [653, 264] width 137 height 28
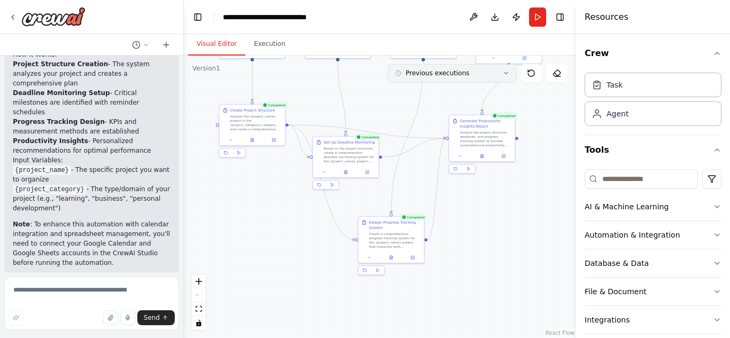
drag, startPoint x: 390, startPoint y: 112, endPoint x: 395, endPoint y: 75, distance: 36.7
click at [395, 75] on div "Version 1 Previous executions Show Tools Hide Agents .deletable-edge-delete-btn…" at bounding box center [380, 197] width 393 height 283
click at [607, 87] on div "Task" at bounding box center [615, 84] width 16 height 11
click at [634, 116] on div "Agent" at bounding box center [653, 113] width 137 height 25
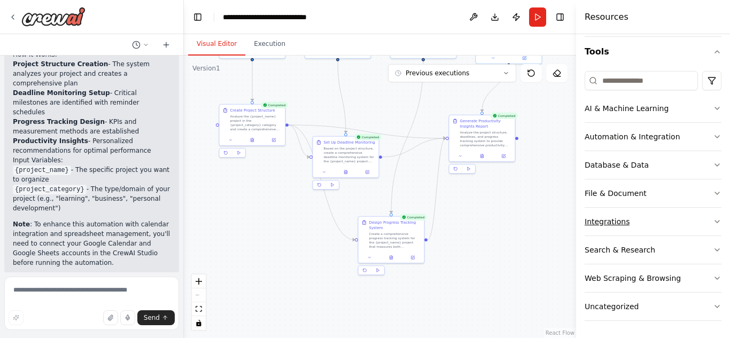
click at [636, 216] on button "Integrations" at bounding box center [653, 222] width 137 height 28
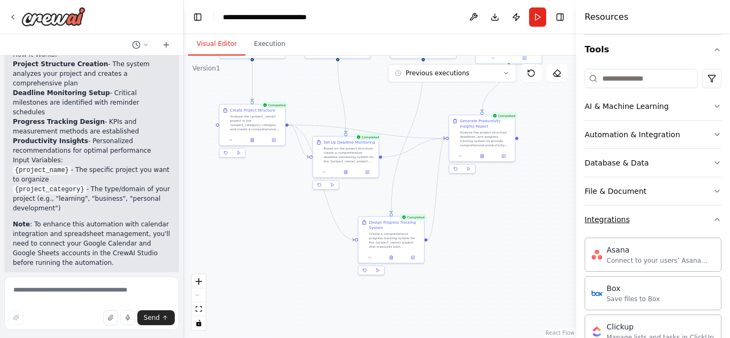
scroll to position [100, 0]
click at [654, 221] on button "Integrations" at bounding box center [653, 220] width 137 height 28
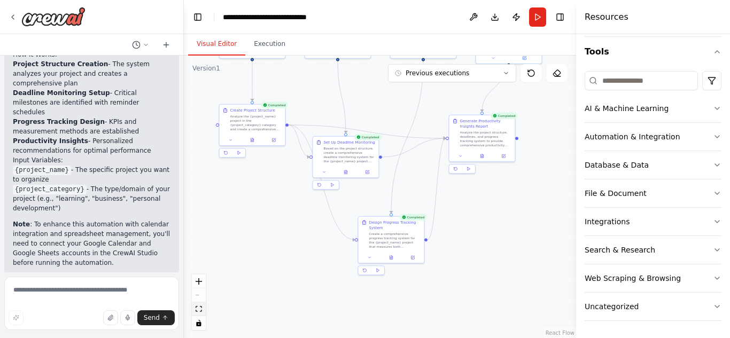
click at [198, 312] on icon "fit view" at bounding box center [199, 309] width 6 height 6
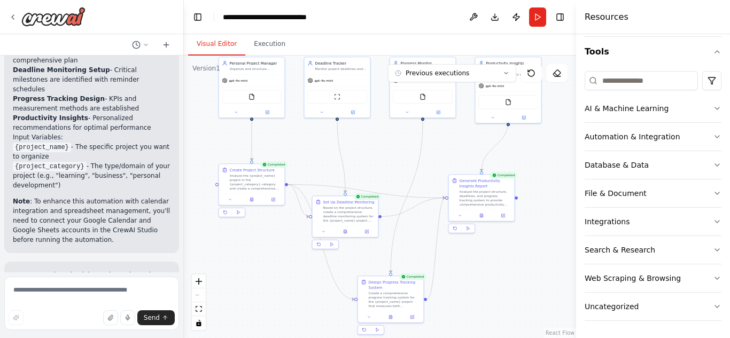
scroll to position [1191, 0]
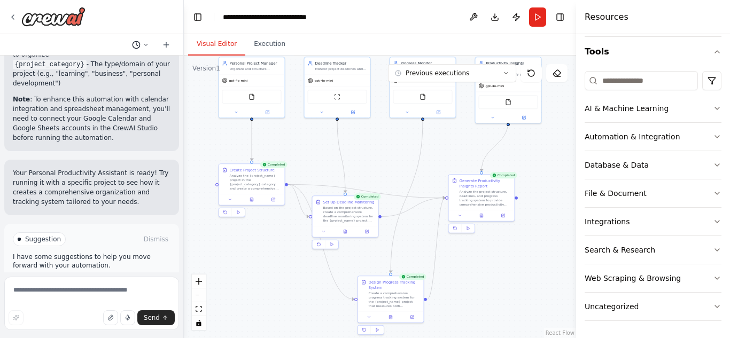
click at [148, 48] on button at bounding box center [141, 45] width 26 height 13
click at [148, 48] on div at bounding box center [92, 169] width 184 height 338
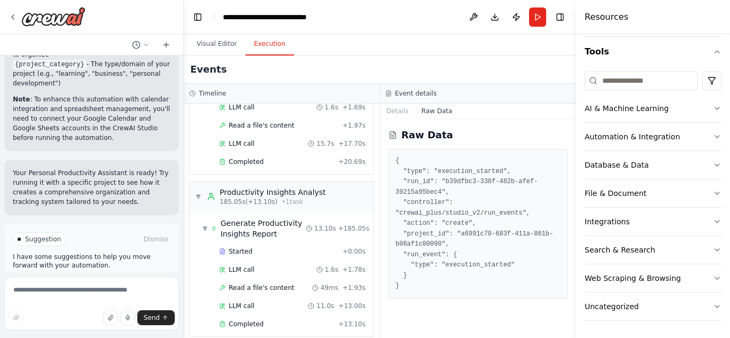
click at [272, 44] on button "Execution" at bounding box center [269, 44] width 49 height 22
click at [248, 317] on div "Completed + 13.10s" at bounding box center [293, 325] width 154 height 16
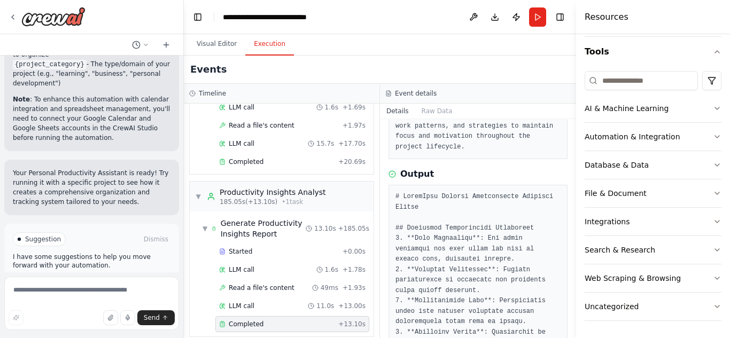
scroll to position [117, 0]
click at [427, 112] on button "Raw Data" at bounding box center [437, 111] width 44 height 15
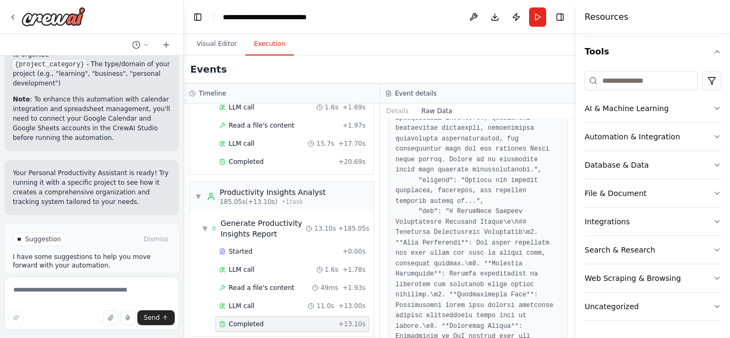
scroll to position [1767, 0]
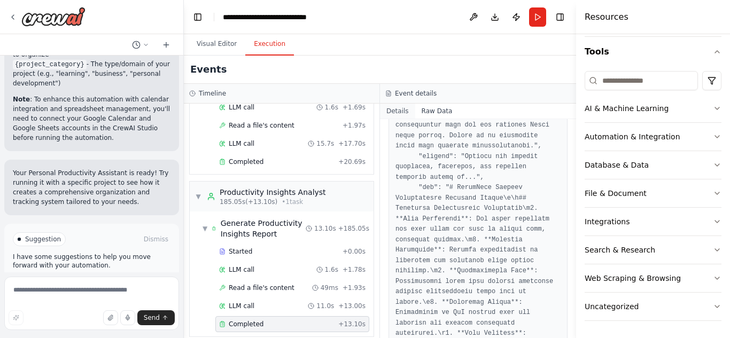
click at [399, 112] on button "Details" at bounding box center [397, 111] width 35 height 15
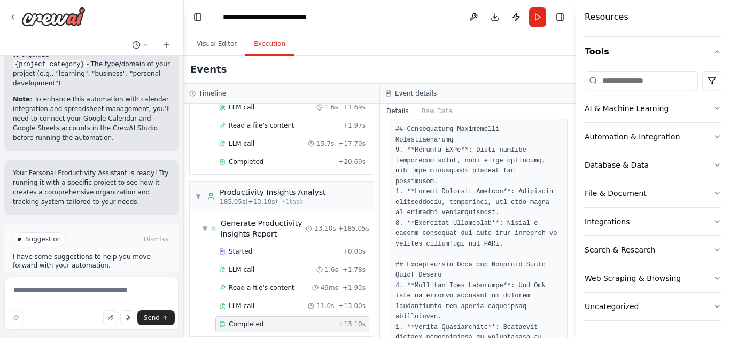
scroll to position [965, 0]
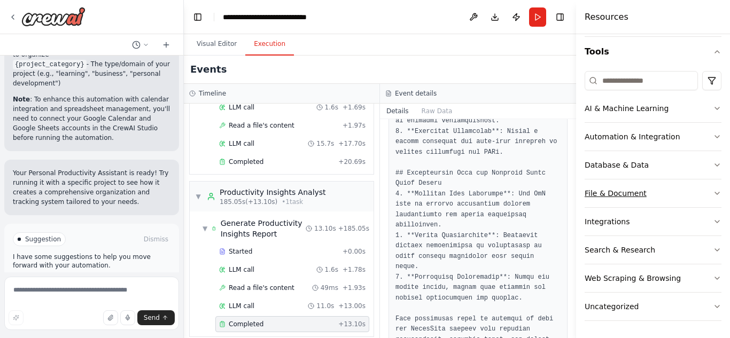
click at [619, 198] on div "File & Document" at bounding box center [616, 193] width 62 height 11
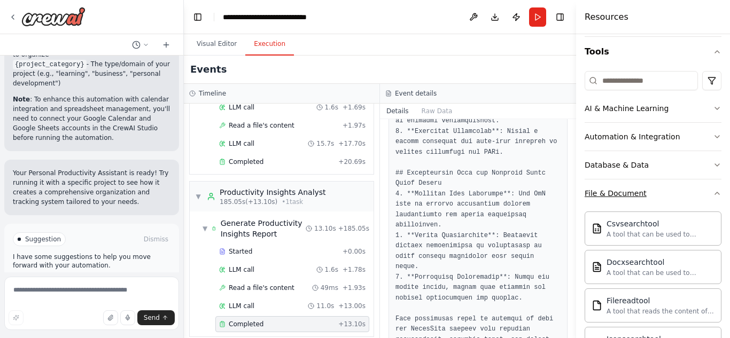
click at [619, 198] on div "File & Document" at bounding box center [616, 193] width 62 height 11
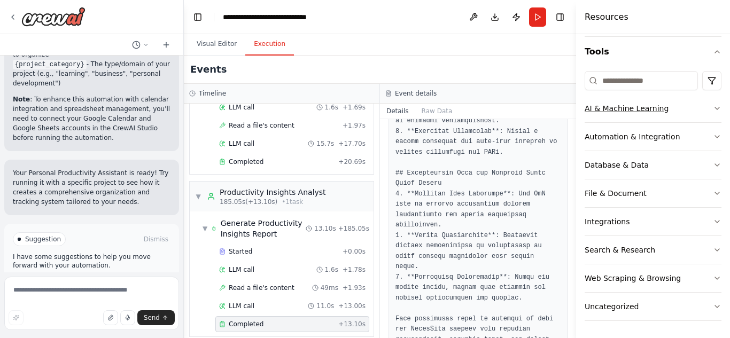
scroll to position [0, 0]
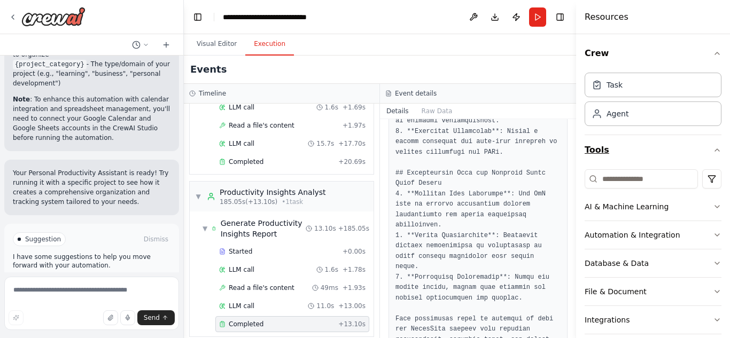
click at [703, 149] on button "Tools" at bounding box center [653, 150] width 137 height 30
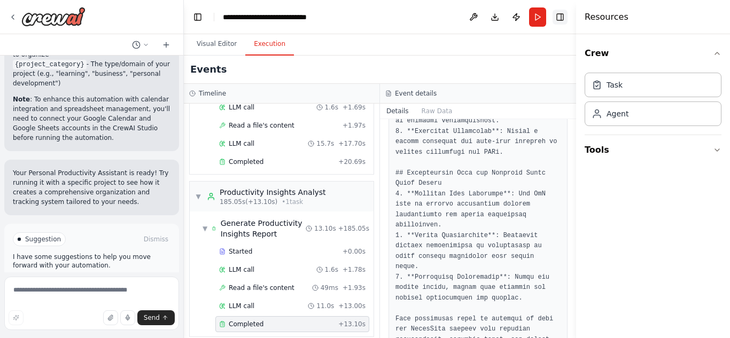
click at [558, 18] on button "Toggle Right Sidebar" at bounding box center [560, 17] width 15 height 15
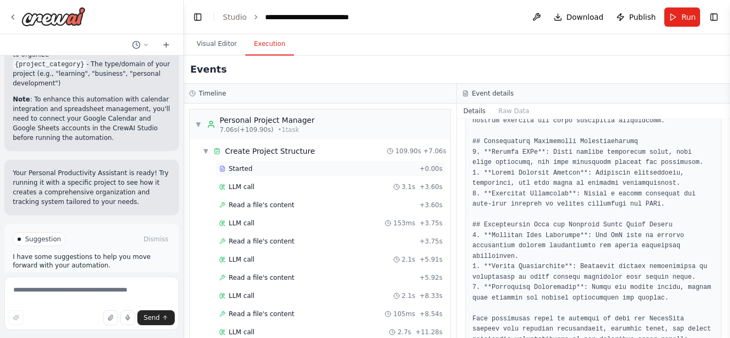
click at [306, 173] on div "Started" at bounding box center [317, 169] width 196 height 9
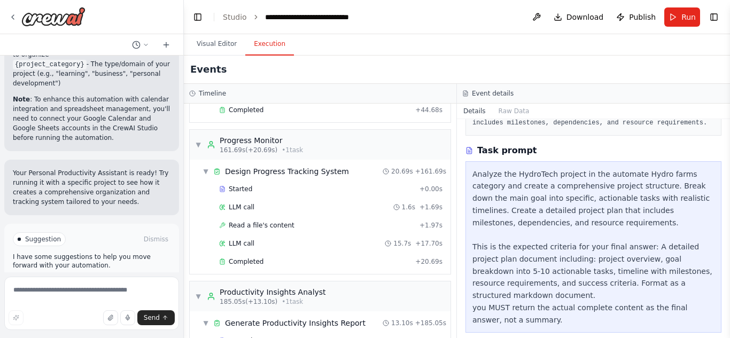
scroll to position [1256, 0]
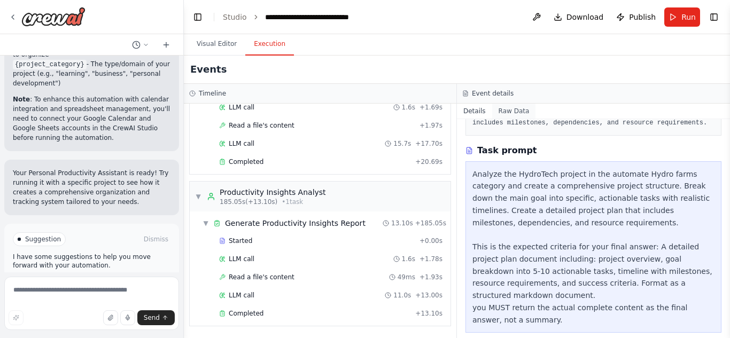
click at [509, 109] on button "Raw Data" at bounding box center [514, 111] width 44 height 15
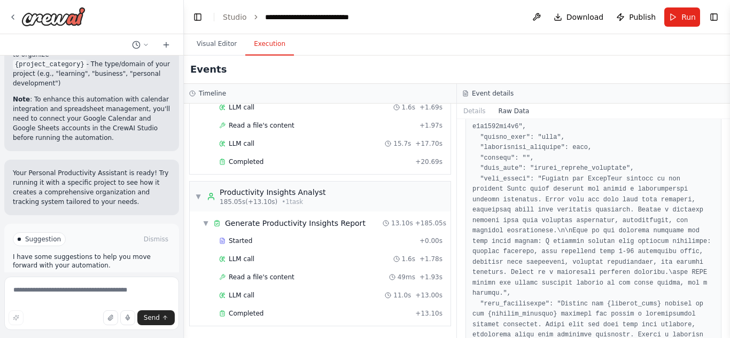
scroll to position [0, 0]
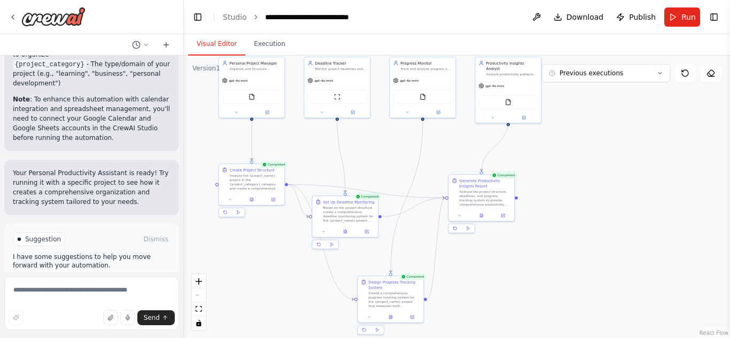
click at [225, 43] on button "Visual Editor" at bounding box center [216, 44] width 57 height 22
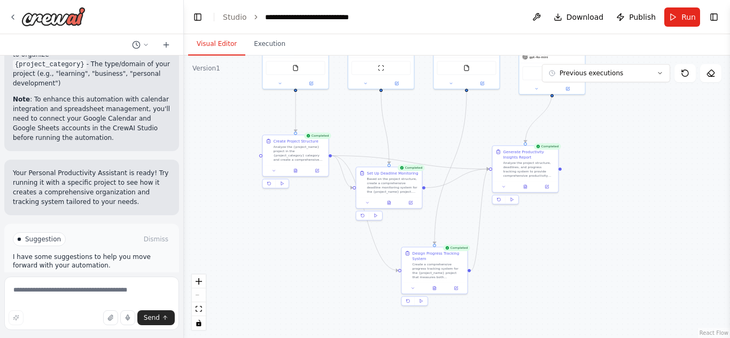
drag, startPoint x: 635, startPoint y: 199, endPoint x: 679, endPoint y: 170, distance: 52.5
click at [679, 170] on div ".deletable-edge-delete-btn { width: 20px; height: 20px; border: 0px solid #ffff…" at bounding box center [457, 197] width 547 height 283
click at [130, 296] on textarea at bounding box center [91, 303] width 175 height 53
type textarea "**********"
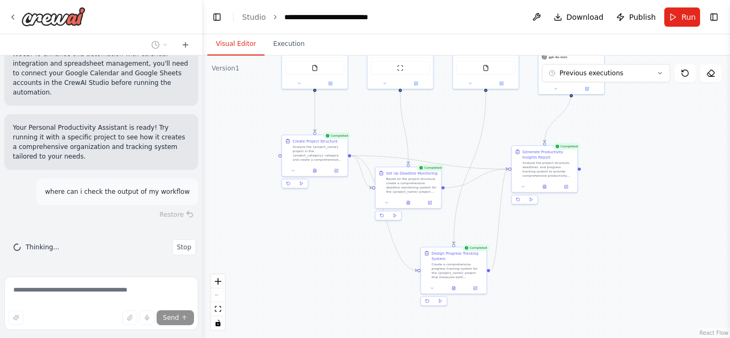
scroll to position [1085, 0]
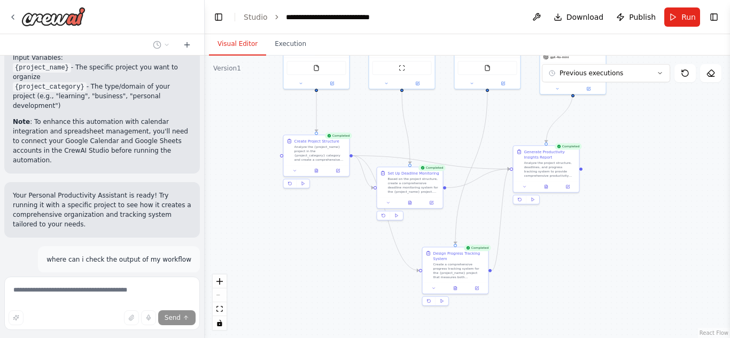
drag, startPoint x: 182, startPoint y: 152, endPoint x: 205, endPoint y: 154, distance: 23.1
click at [205, 154] on div "Create a crew that helps organize your personal projects, sets reminders for im…" at bounding box center [365, 169] width 730 height 338
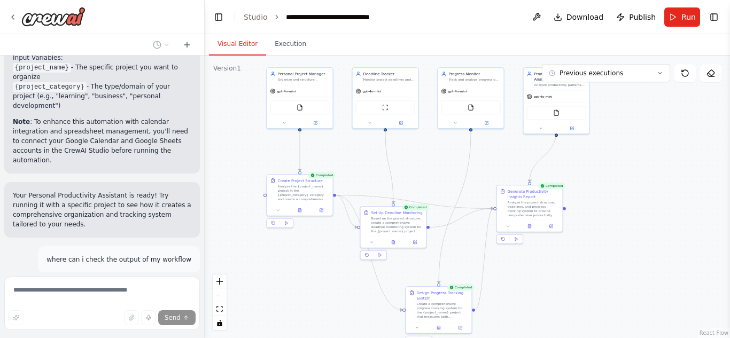
drag, startPoint x: 640, startPoint y: 138, endPoint x: 624, endPoint y: 176, distance: 41.9
click at [624, 176] on div ".deletable-edge-delete-btn { width: 20px; height: 20px; border: 0px solid #ffff…" at bounding box center [468, 197] width 526 height 283
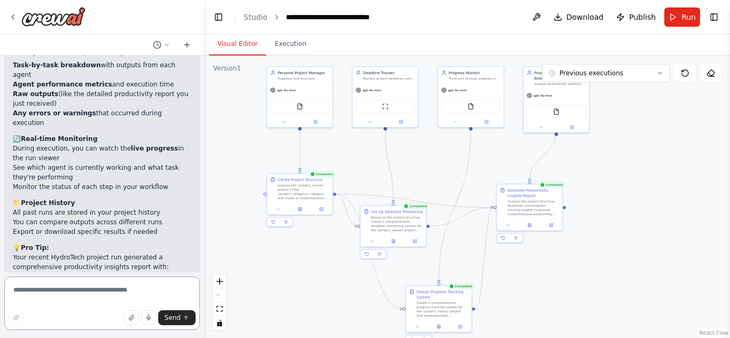
scroll to position [1475, 0]
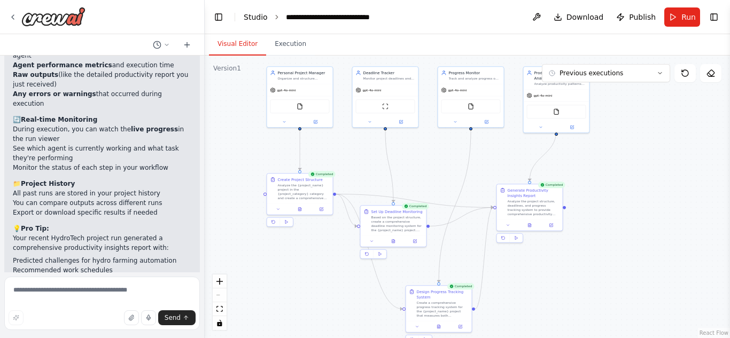
click at [253, 19] on link "Studio" at bounding box center [256, 17] width 24 height 9
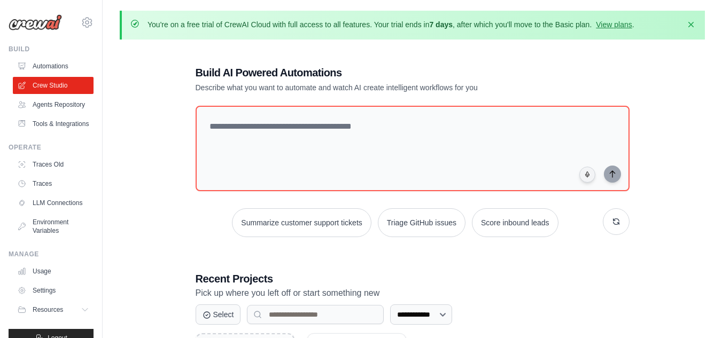
scroll to position [130, 0]
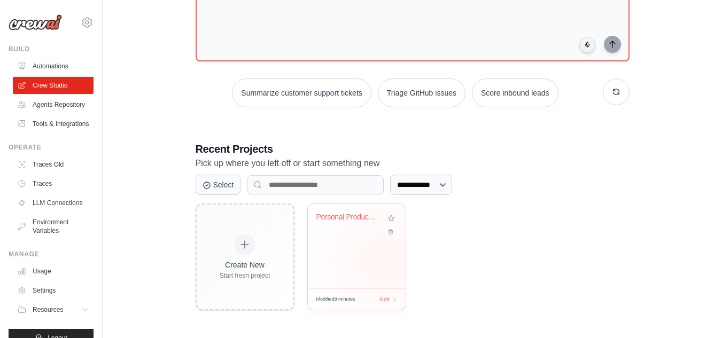
click at [383, 259] on div "Personal Productivity Assistant" at bounding box center [357, 246] width 98 height 84
click at [38, 66] on link "Automations" at bounding box center [54, 66] width 81 height 17
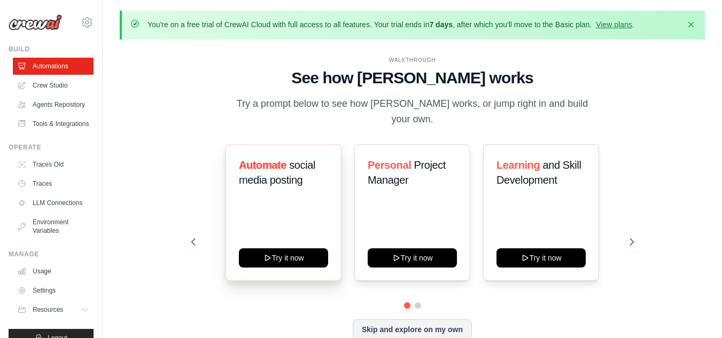
scroll to position [37, 0]
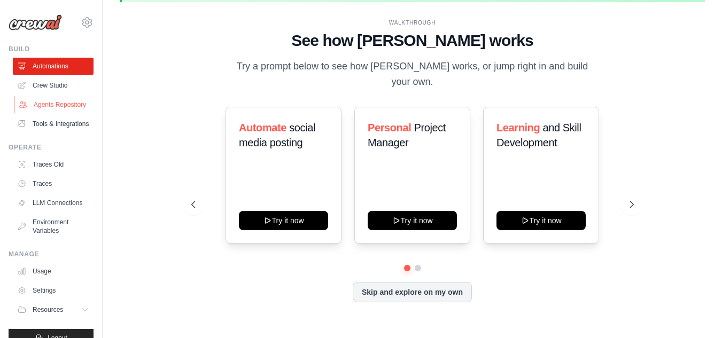
click at [43, 113] on link "Agents Repository" at bounding box center [54, 104] width 81 height 17
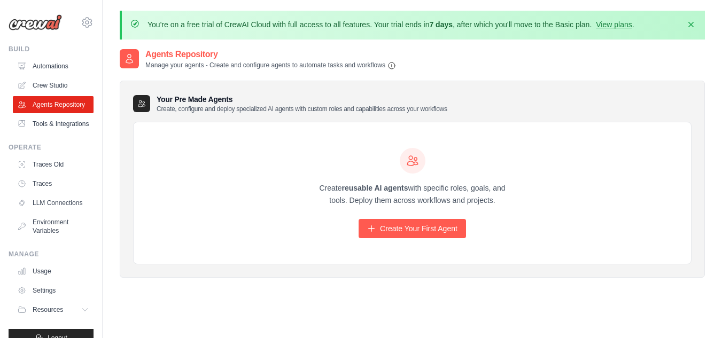
scroll to position [59, 0]
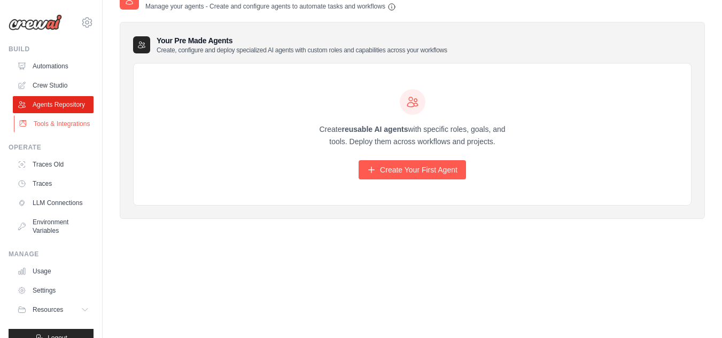
click at [48, 133] on link "Tools & Integrations" at bounding box center [54, 124] width 81 height 17
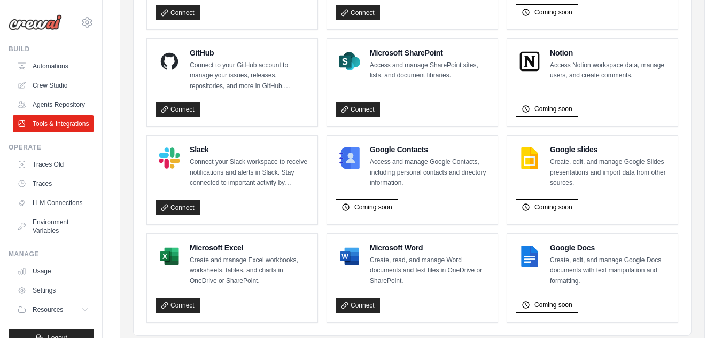
scroll to position [756, 0]
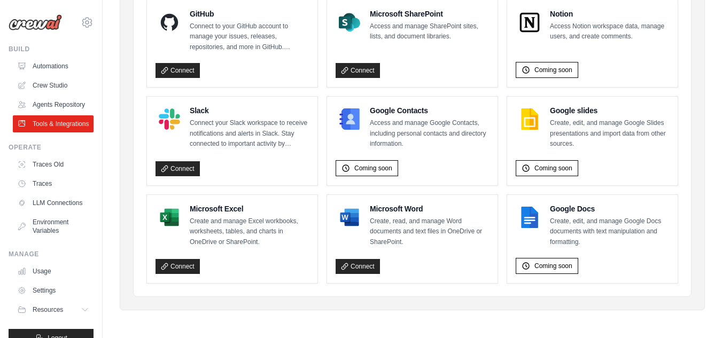
click at [48, 192] on ul "Traces Old Traces LLM Connections Environment Variables" at bounding box center [53, 197] width 81 height 83
click at [49, 173] on link "Traces Old" at bounding box center [54, 164] width 81 height 17
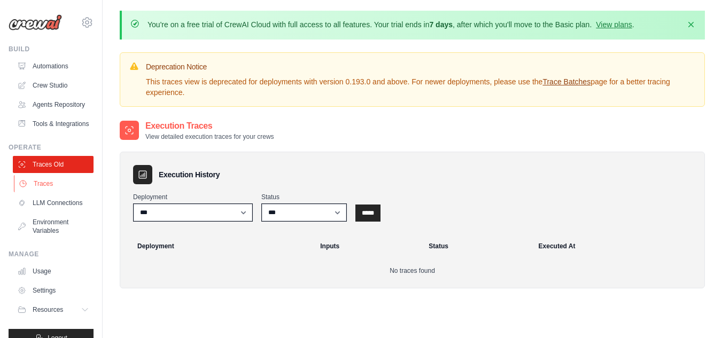
click at [33, 193] on link "Traces" at bounding box center [54, 183] width 81 height 17
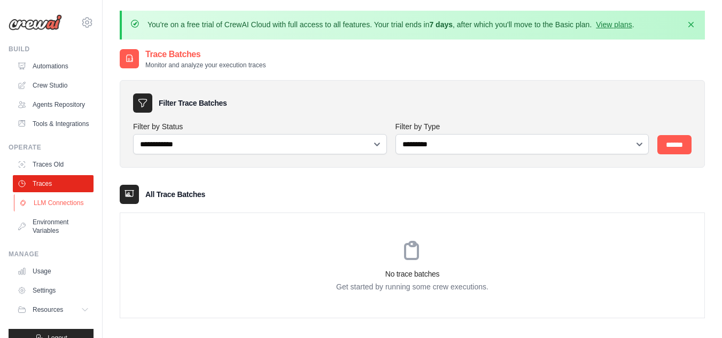
drag, startPoint x: 66, startPoint y: 239, endPoint x: 67, endPoint y: 230, distance: 8.6
click at [67, 230] on ul "Traces Old Traces LLM Connections Environment Variables" at bounding box center [53, 197] width 81 height 83
click at [67, 212] on link "LLM Connections" at bounding box center [54, 203] width 81 height 17
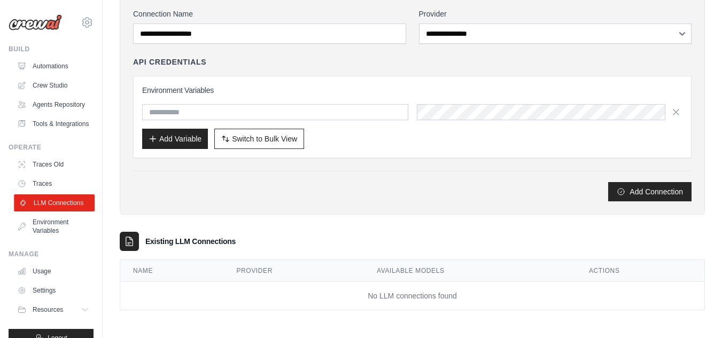
scroll to position [43, 0]
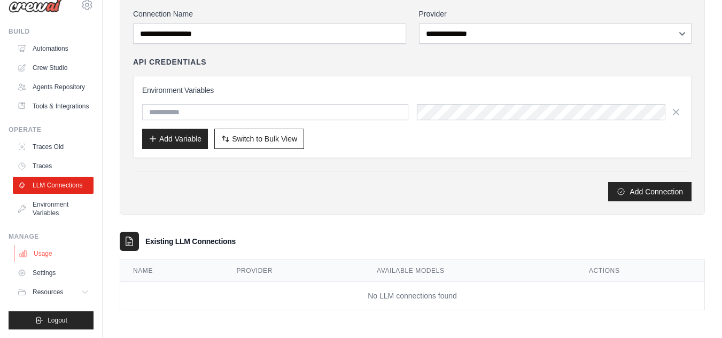
click at [41, 252] on link "Usage" at bounding box center [54, 253] width 81 height 17
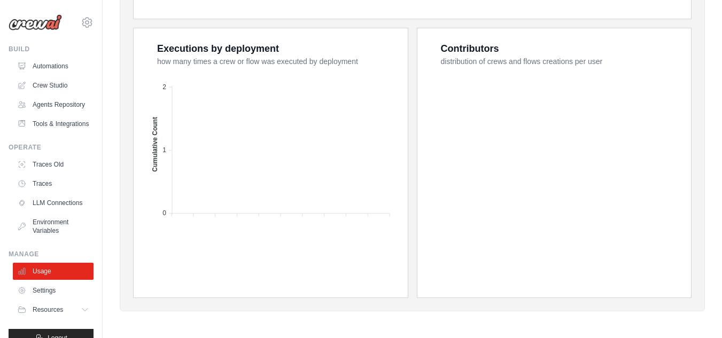
scroll to position [474, 0]
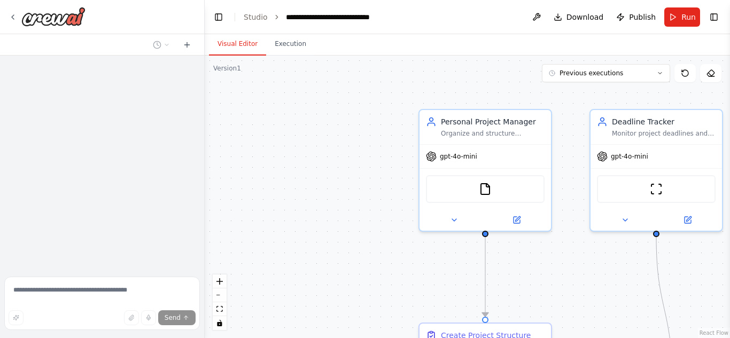
scroll to position [1475, 0]
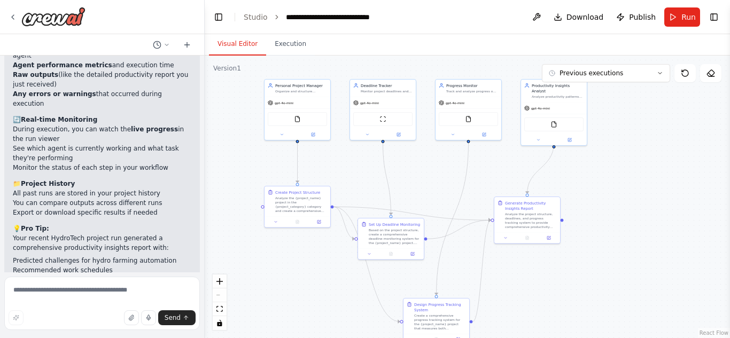
drag, startPoint x: 582, startPoint y: 250, endPoint x: 348, endPoint y: 174, distance: 246.9
click at [348, 174] on div ".deletable-edge-delete-btn { width: 20px; height: 20px; border: 0px solid #ffff…" at bounding box center [468, 197] width 526 height 283
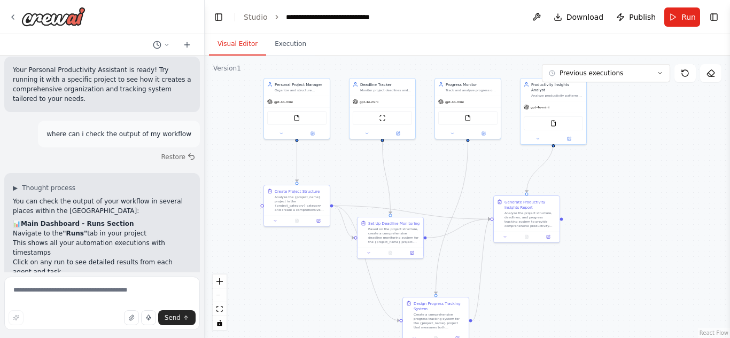
scroll to position [1210, 0]
click at [716, 14] on button "Toggle Right Sidebar" at bounding box center [714, 17] width 15 height 15
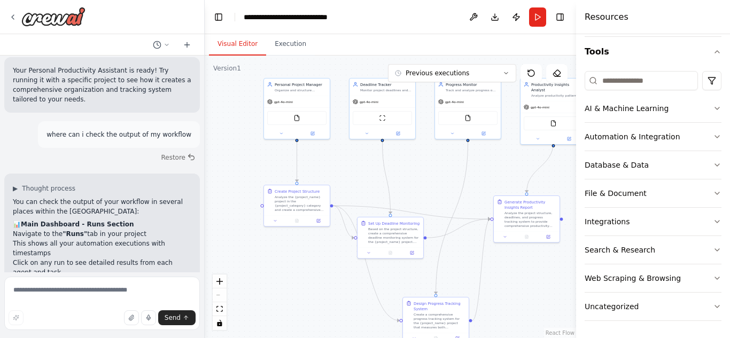
scroll to position [0, 0]
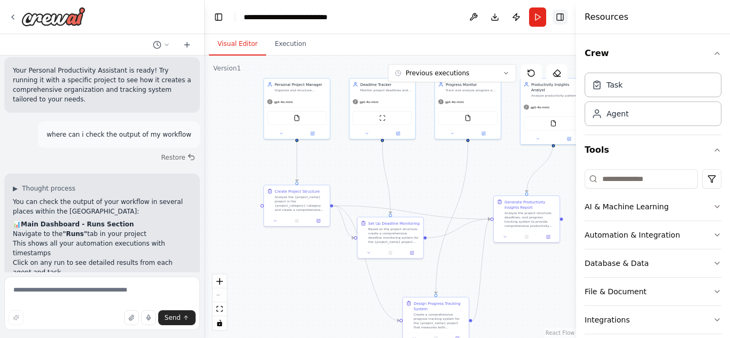
click at [561, 17] on button "Toggle Right Sidebar" at bounding box center [560, 17] width 15 height 15
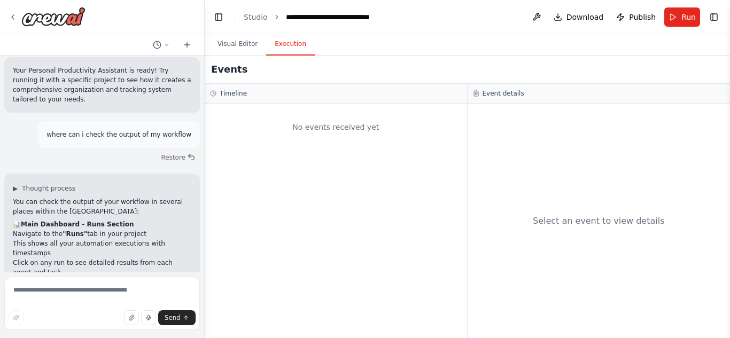
click at [286, 44] on button "Execution" at bounding box center [290, 44] width 49 height 22
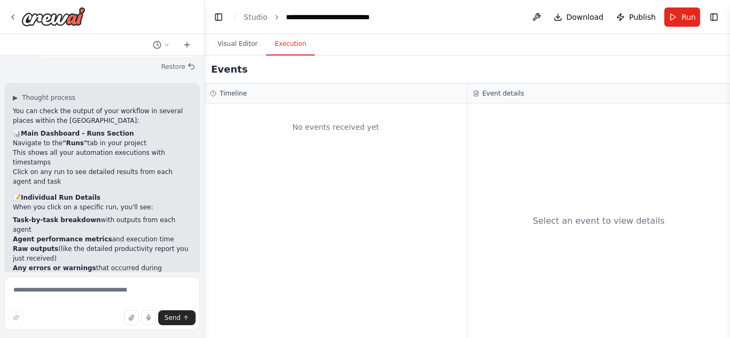
scroll to position [1312, 0]
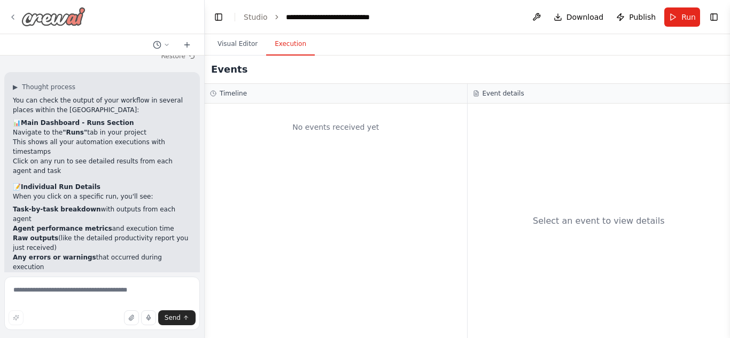
click at [9, 16] on icon at bounding box center [13, 17] width 9 height 9
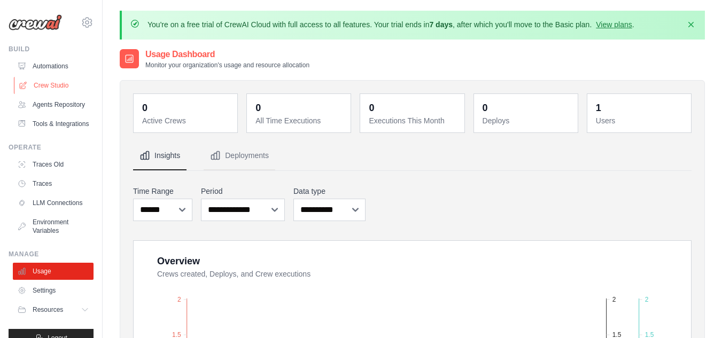
click at [68, 81] on link "Crew Studio" at bounding box center [54, 85] width 81 height 17
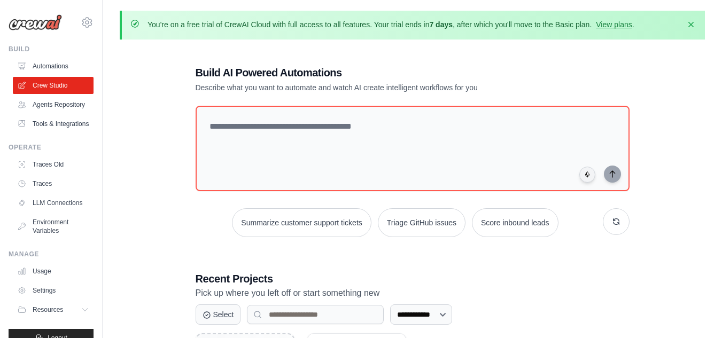
scroll to position [130, 0]
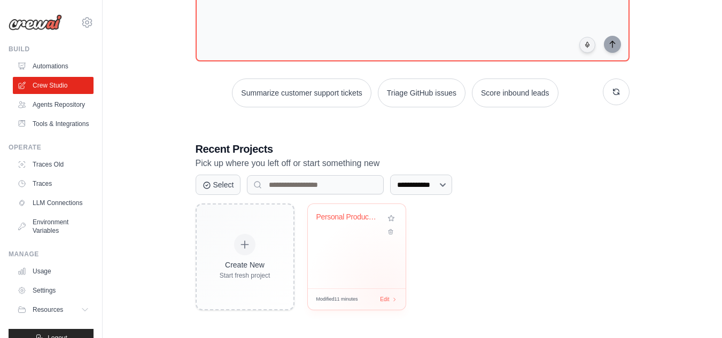
click at [384, 293] on div "Modified 11 minutes Edit" at bounding box center [357, 299] width 98 height 21
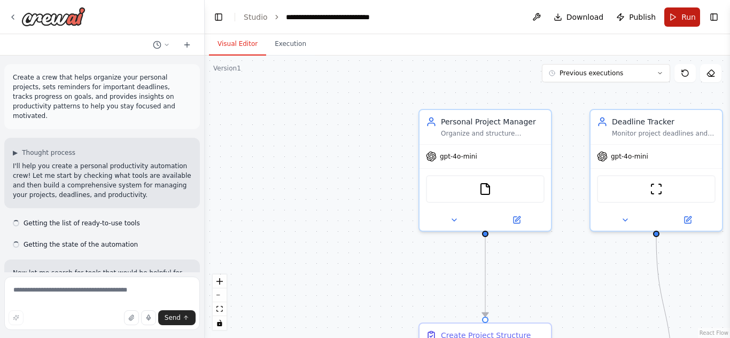
scroll to position [1475, 0]
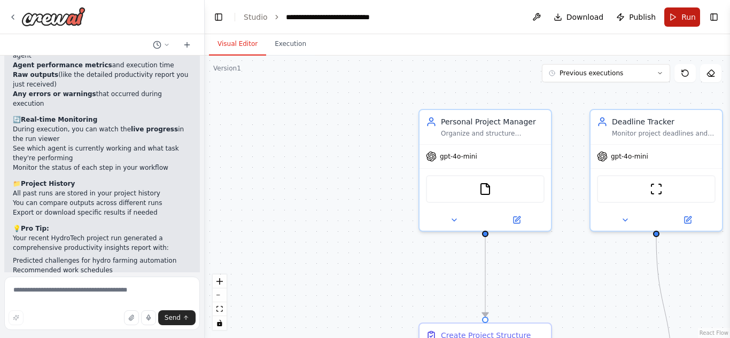
click at [681, 25] on button "Run" at bounding box center [683, 16] width 36 height 19
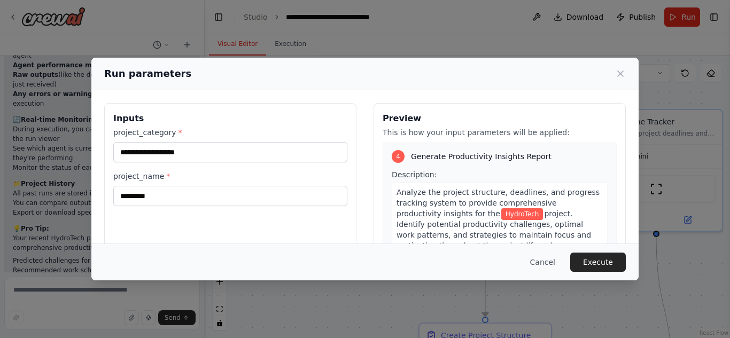
scroll to position [125, 0]
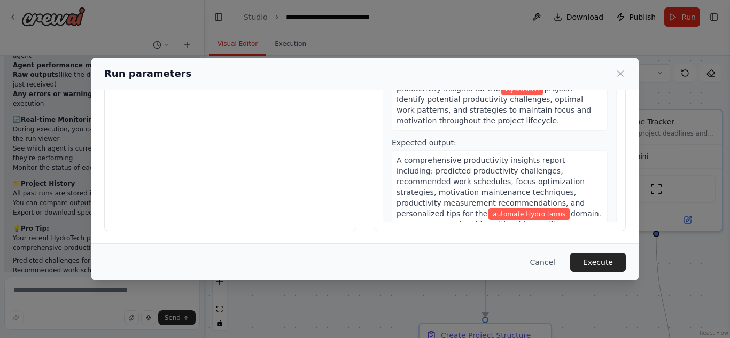
click at [513, 45] on div "**********" at bounding box center [365, 169] width 730 height 338
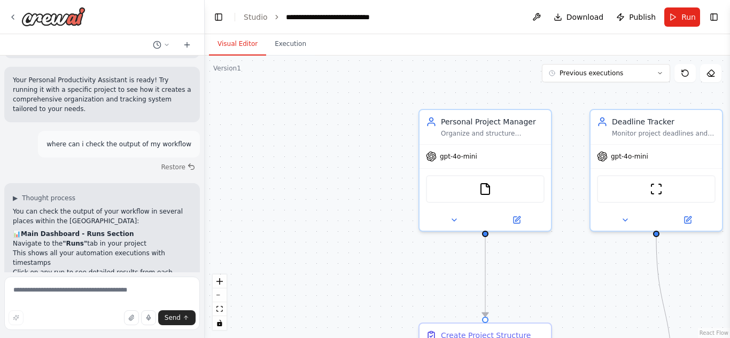
scroll to position [1201, 0]
click at [167, 42] on icon at bounding box center [167, 45] width 6 height 6
click at [432, 8] on header "**********" at bounding box center [468, 17] width 526 height 34
click at [224, 20] on button "Toggle Left Sidebar" at bounding box center [218, 17] width 15 height 15
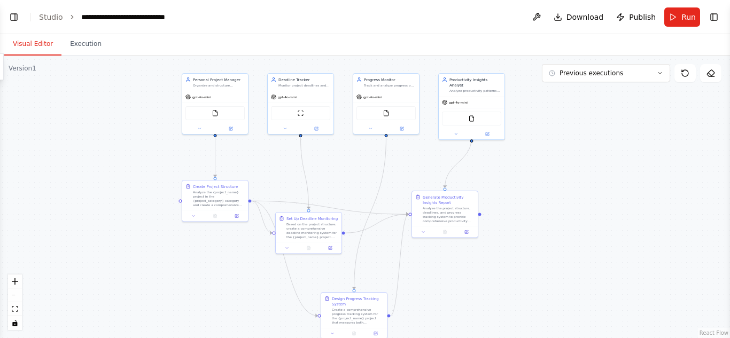
drag, startPoint x: 168, startPoint y: 190, endPoint x: 136, endPoint y: 125, distance: 73.4
click at [136, 125] on div ".deletable-edge-delete-btn { width: 20px; height: 20px; border: 0px solid #ffff…" at bounding box center [365, 197] width 730 height 283
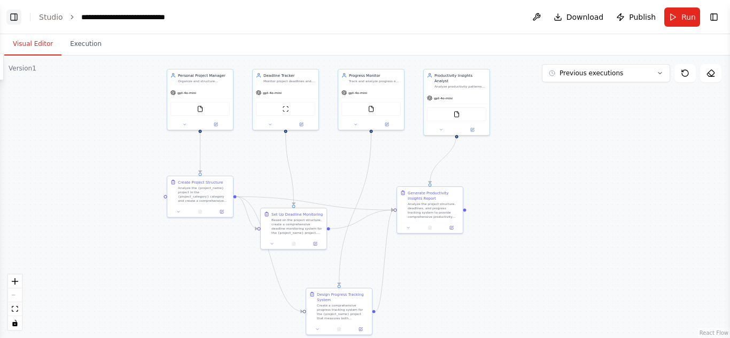
click at [10, 21] on button "Toggle Left Sidebar" at bounding box center [13, 17] width 15 height 15
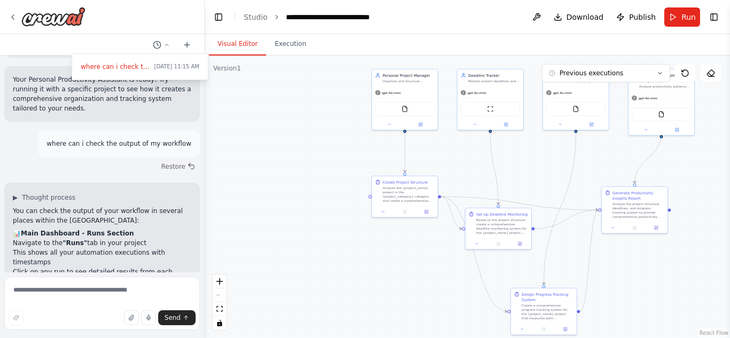
click at [127, 292] on div at bounding box center [102, 169] width 205 height 338
click at [118, 281] on textarea at bounding box center [102, 303] width 196 height 53
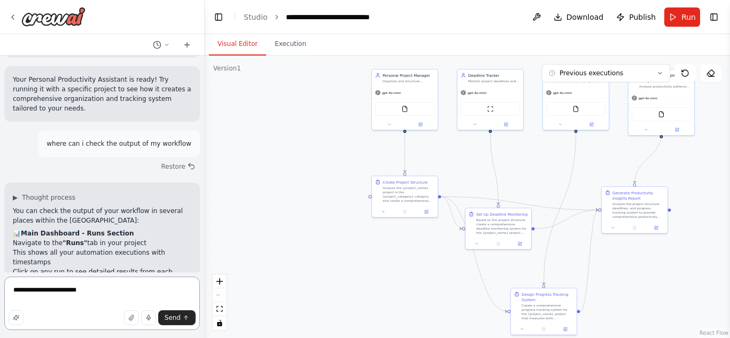
type textarea "**********"
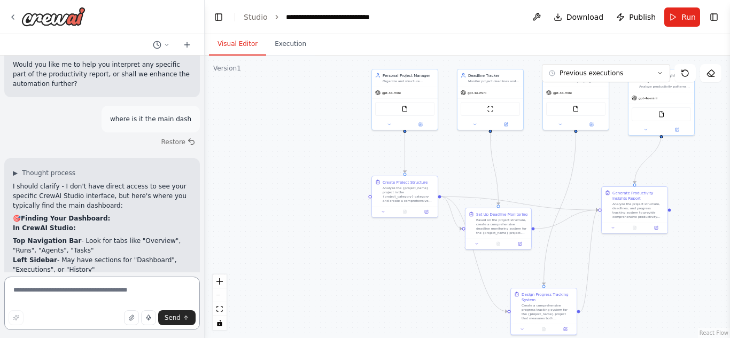
scroll to position [1738, 0]
click at [544, 19] on button at bounding box center [536, 16] width 17 height 19
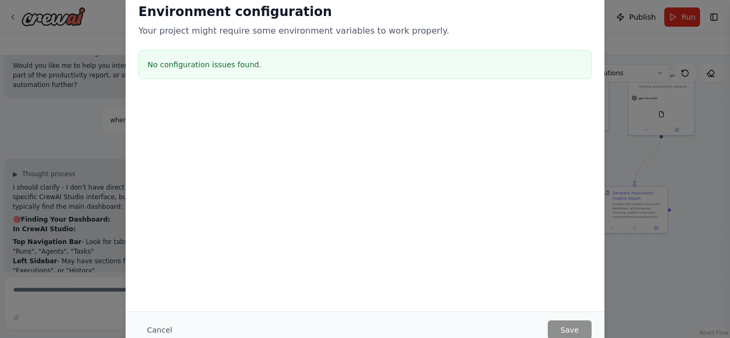
click at [643, 278] on div "Environment configuration Your project might require some environment variables…" at bounding box center [365, 169] width 730 height 338
click at [155, 325] on button "Cancel" at bounding box center [159, 330] width 42 height 19
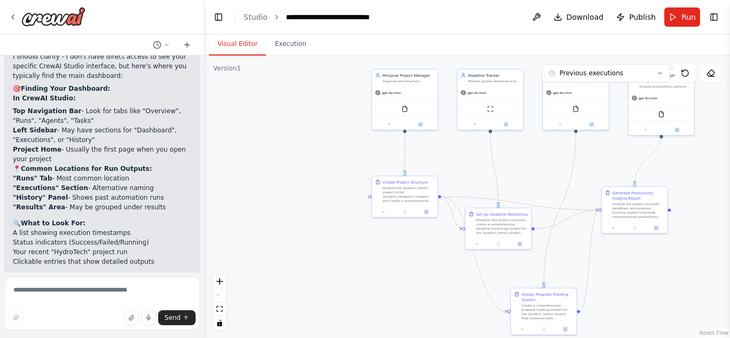
scroll to position [1886, 0]
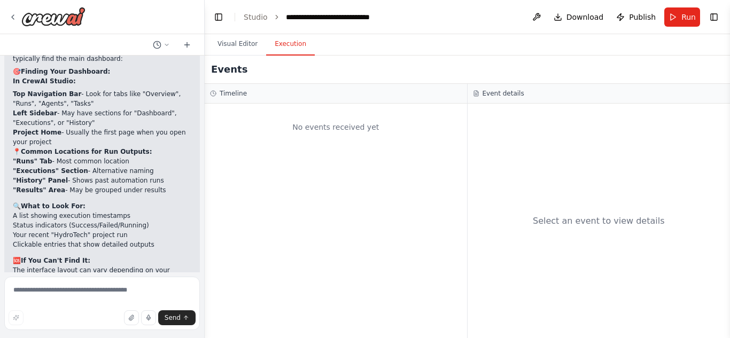
click at [282, 43] on button "Execution" at bounding box center [290, 44] width 49 height 22
click at [229, 93] on h3 "Timeline" at bounding box center [233, 93] width 27 height 9
click at [251, 17] on link "Studio" at bounding box center [256, 17] width 24 height 9
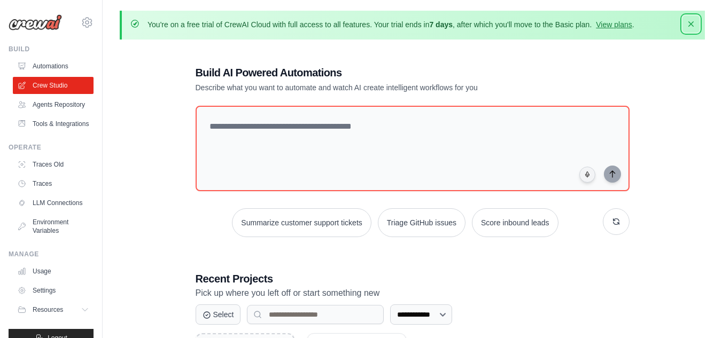
click at [691, 28] on icon "button" at bounding box center [691, 24] width 11 height 11
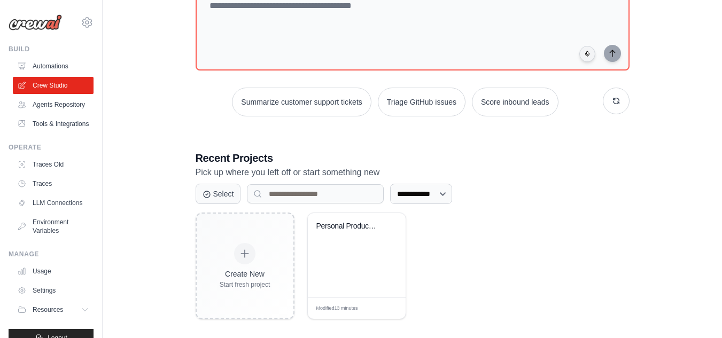
scroll to position [93, 0]
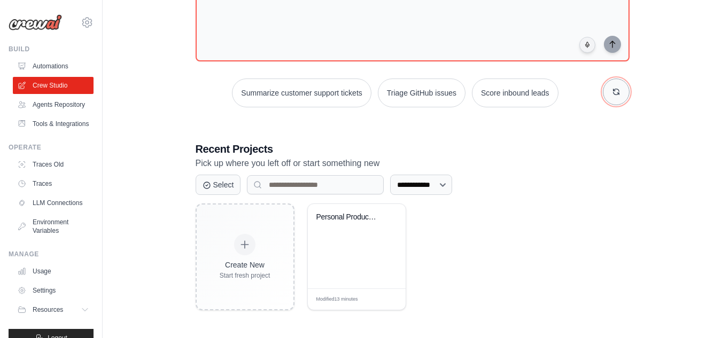
click at [606, 94] on button "button" at bounding box center [616, 92] width 27 height 27
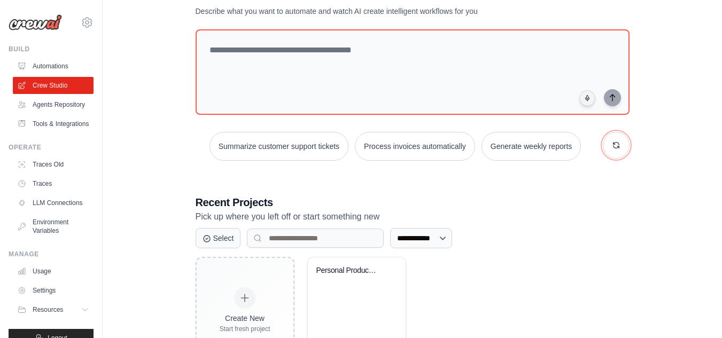
scroll to position [0, 0]
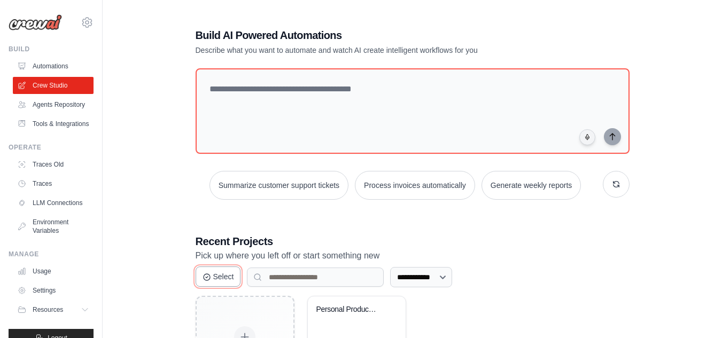
click at [225, 276] on button "Select" at bounding box center [218, 277] width 45 height 20
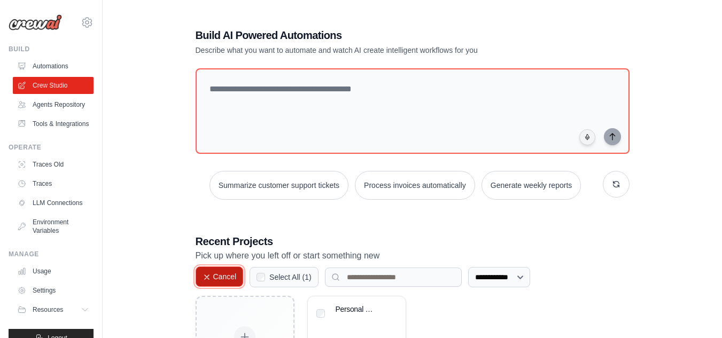
click at [225, 276] on button "Cancel" at bounding box center [220, 277] width 48 height 20
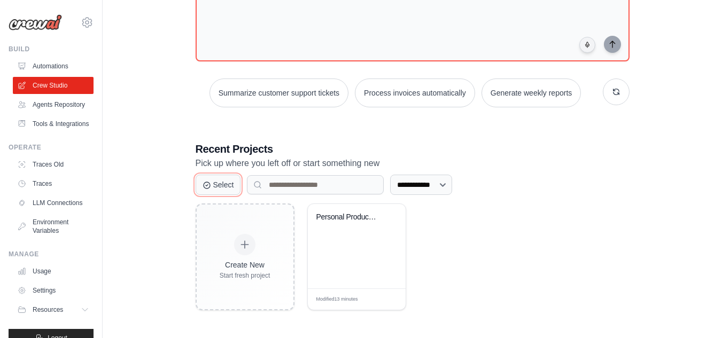
scroll to position [43, 0]
